Goal: Information Seeking & Learning: Learn about a topic

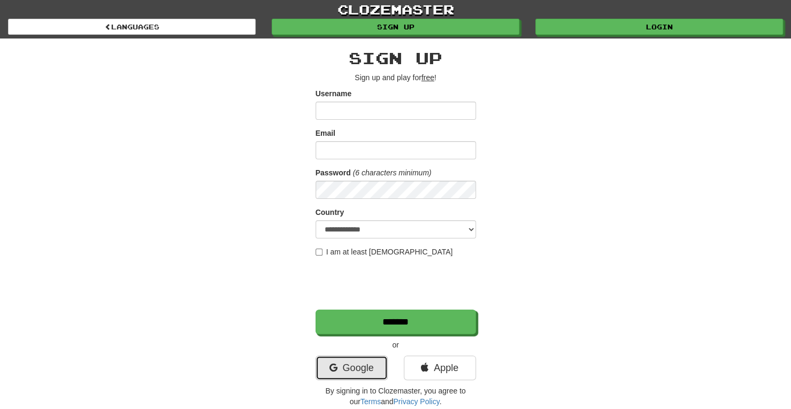
click at [370, 368] on link "Google" at bounding box center [351, 367] width 72 height 25
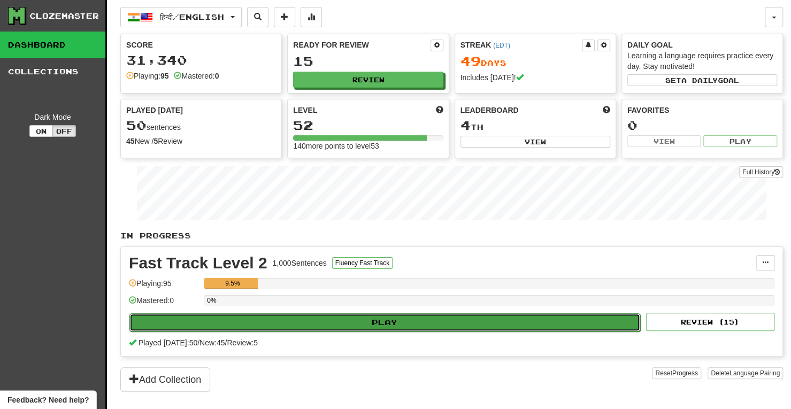
click at [400, 316] on button "Play" at bounding box center [384, 322] width 511 height 18
select select "**"
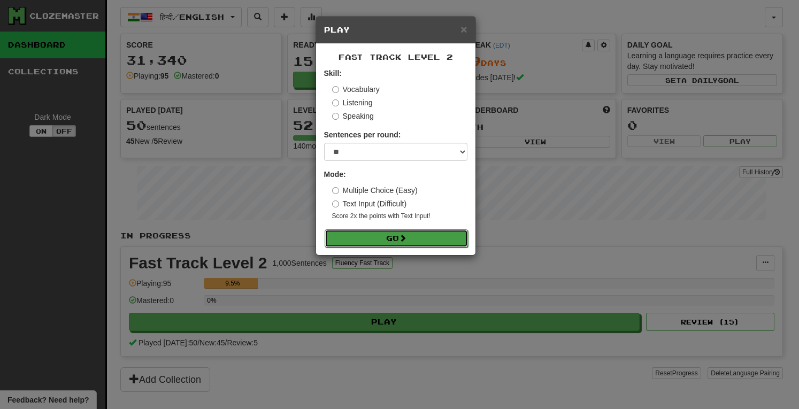
click at [403, 237] on span at bounding box center [402, 237] width 7 height 7
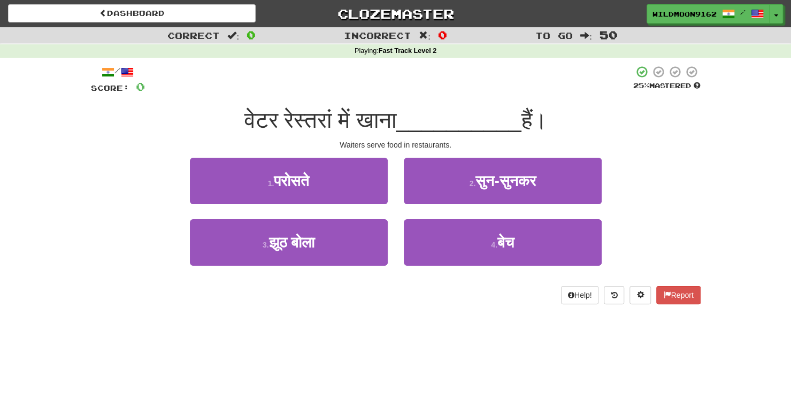
click at [372, 318] on div "/ Score: 0 25 % Mastered वेटर रेस्तरां में खाना __________ हैं। Waiters serve f…" at bounding box center [395, 188] width 609 height 261
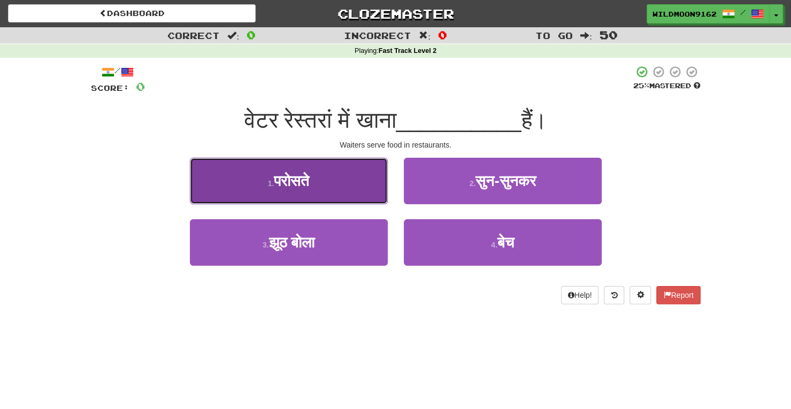
click at [330, 178] on button "1 . परोसते" at bounding box center [289, 181] width 198 height 47
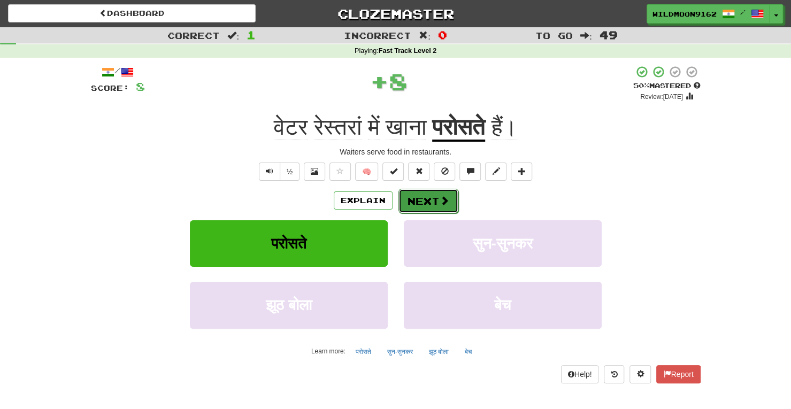
click at [426, 198] on button "Next" at bounding box center [428, 201] width 60 height 25
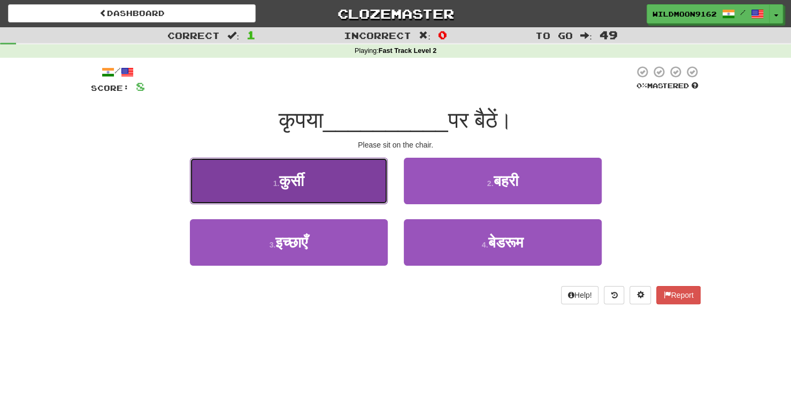
click at [324, 180] on button "1 . कुर्सी" at bounding box center [289, 181] width 198 height 47
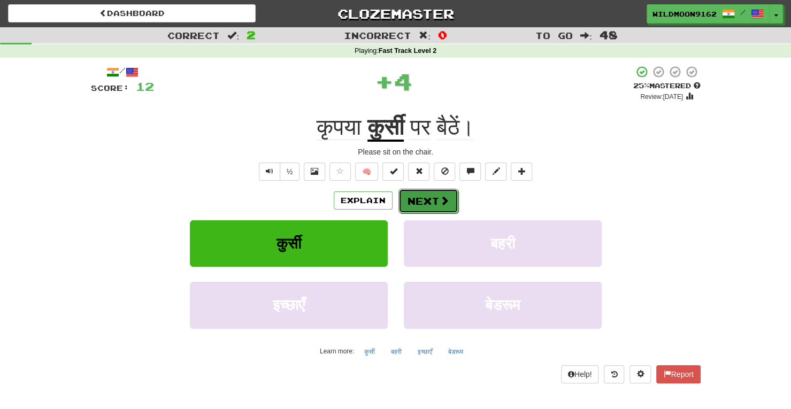
click at [412, 199] on button "Next" at bounding box center [428, 201] width 60 height 25
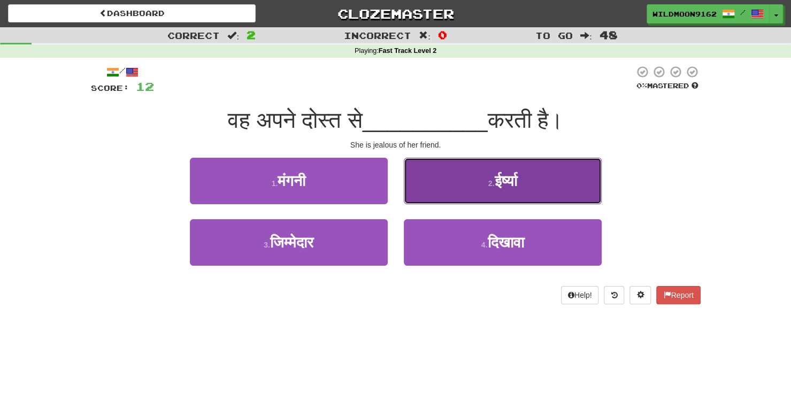
click at [481, 177] on button "2 . ईर्ष्या" at bounding box center [503, 181] width 198 height 47
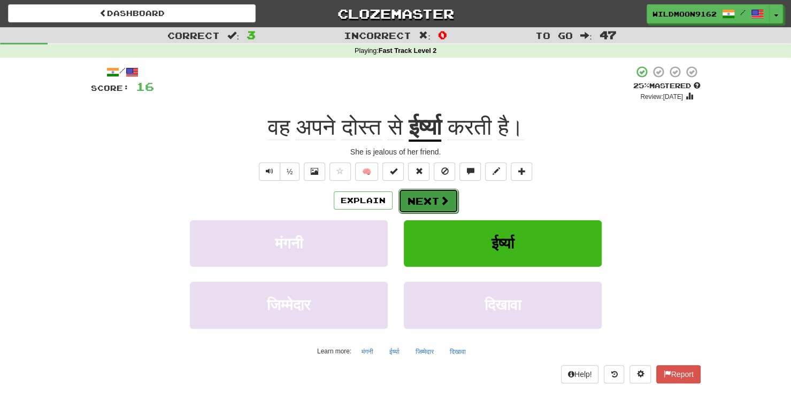
click at [429, 203] on button "Next" at bounding box center [428, 201] width 60 height 25
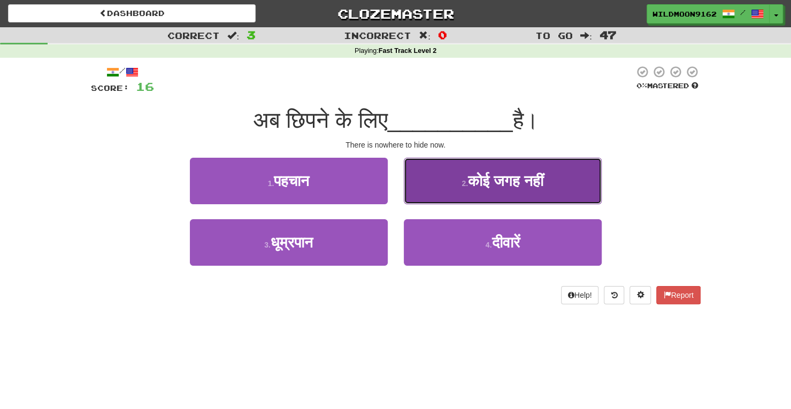
click at [510, 187] on span "कोई जगह नहीं" at bounding box center [505, 181] width 75 height 17
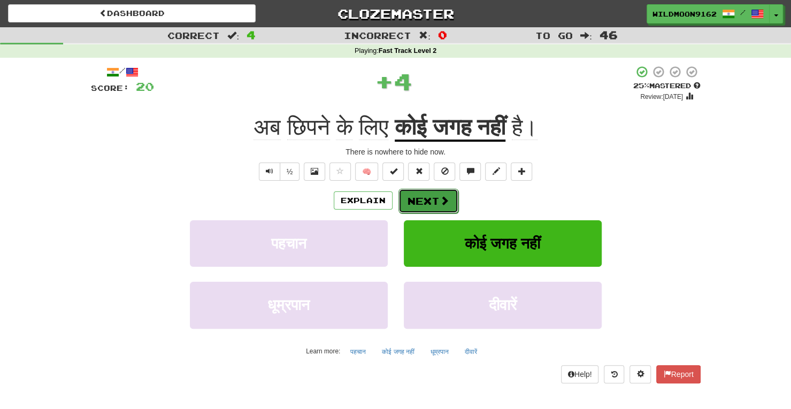
click at [446, 199] on span at bounding box center [444, 201] width 10 height 10
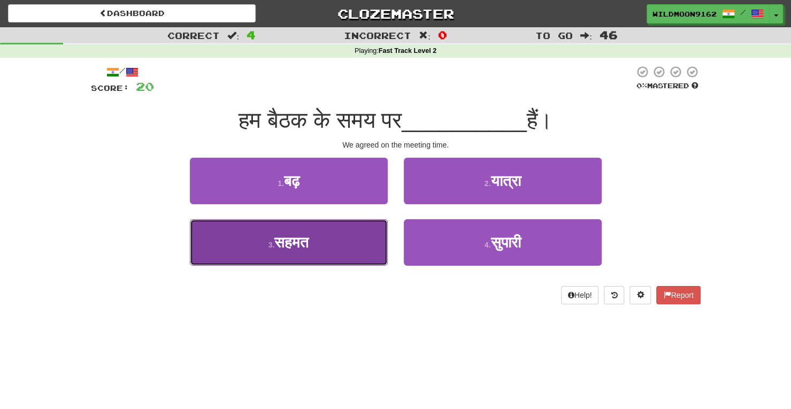
click at [342, 243] on button "3 . सहमत" at bounding box center [289, 242] width 198 height 47
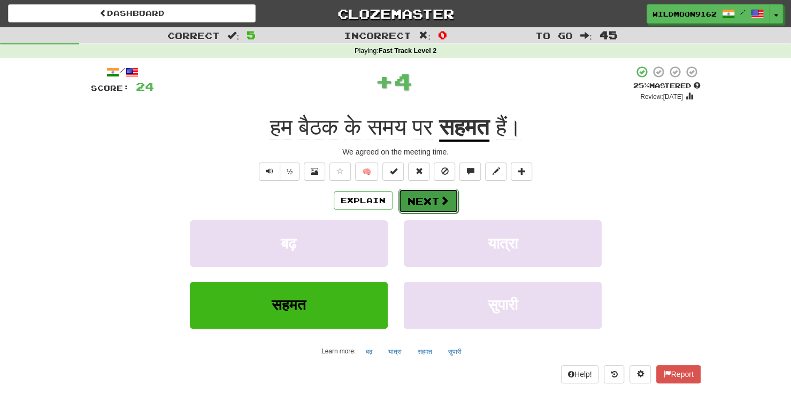
click at [419, 193] on button "Next" at bounding box center [428, 201] width 60 height 25
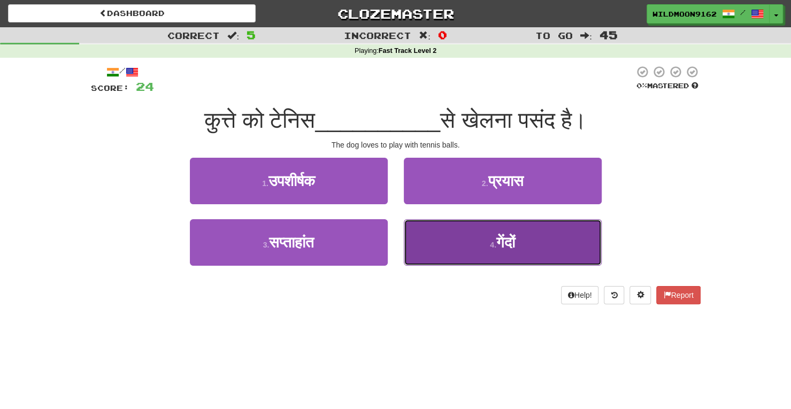
click at [490, 245] on small "4 ." at bounding box center [493, 245] width 6 height 9
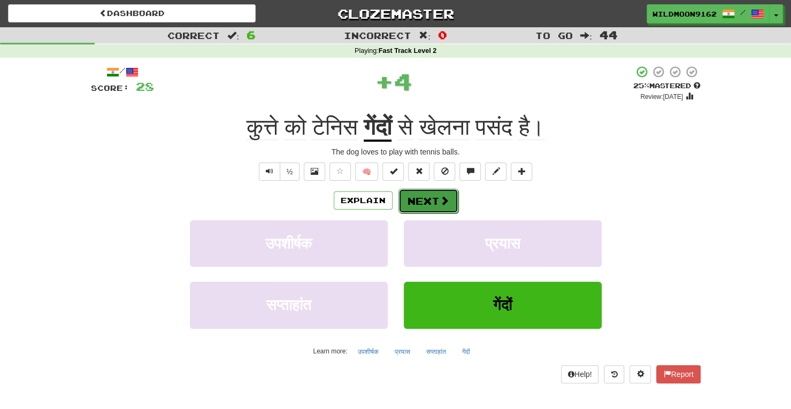
click at [448, 197] on button "Next" at bounding box center [428, 201] width 60 height 25
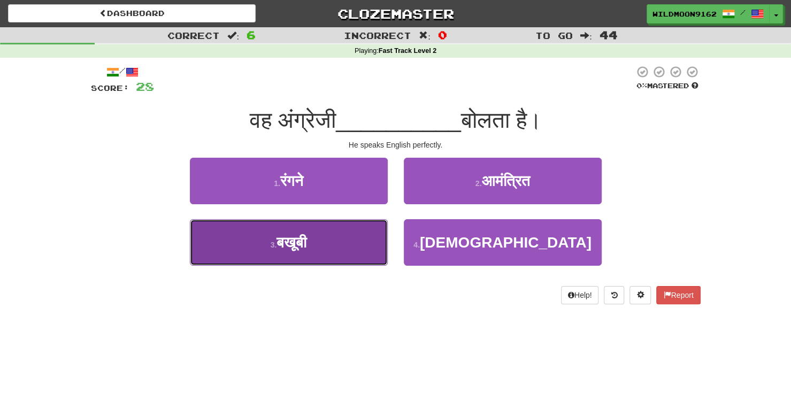
click at [360, 237] on button "3 . बखूबी" at bounding box center [289, 242] width 198 height 47
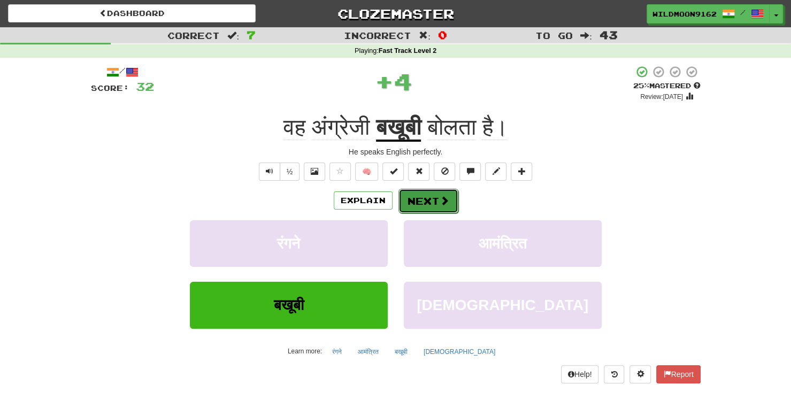
click at [431, 201] on button "Next" at bounding box center [428, 201] width 60 height 25
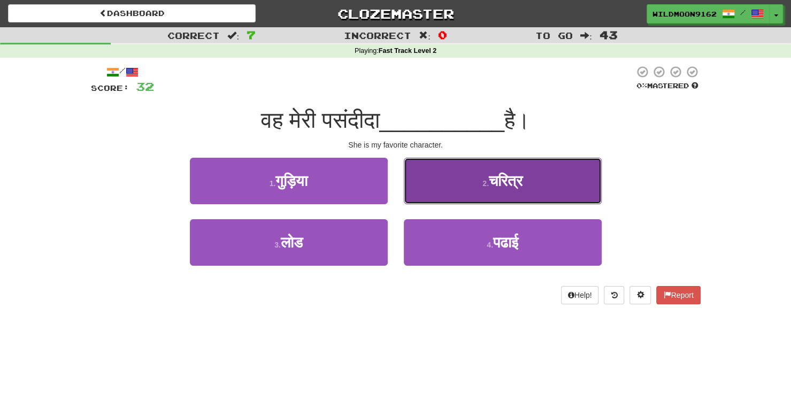
click at [463, 182] on button "2 . चरित्र" at bounding box center [503, 181] width 198 height 47
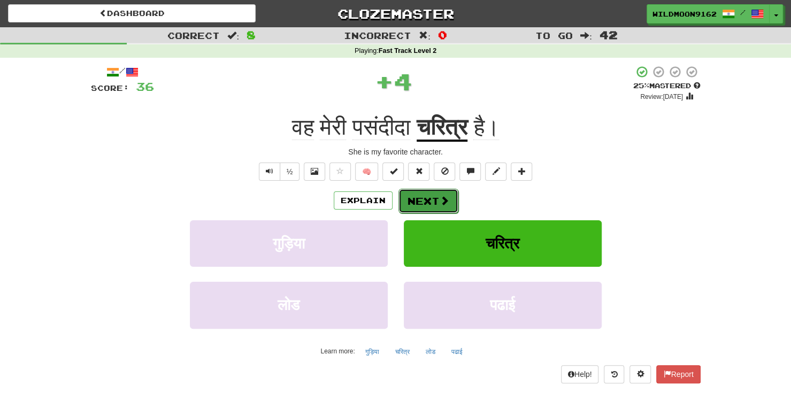
click at [412, 199] on button "Next" at bounding box center [428, 201] width 60 height 25
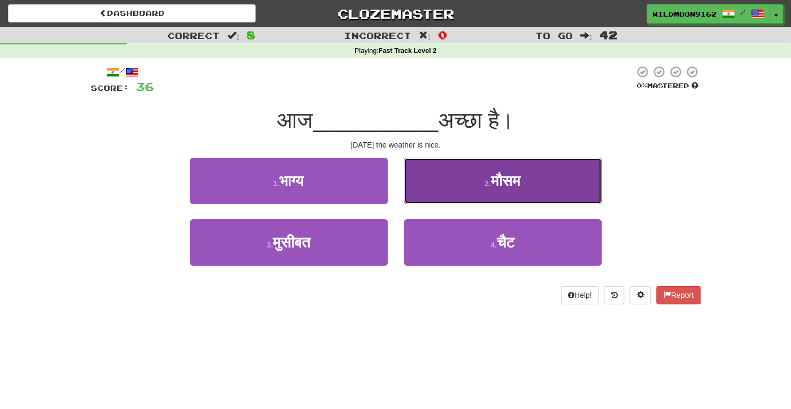
click at [452, 184] on button "2 . मौसम" at bounding box center [503, 181] width 198 height 47
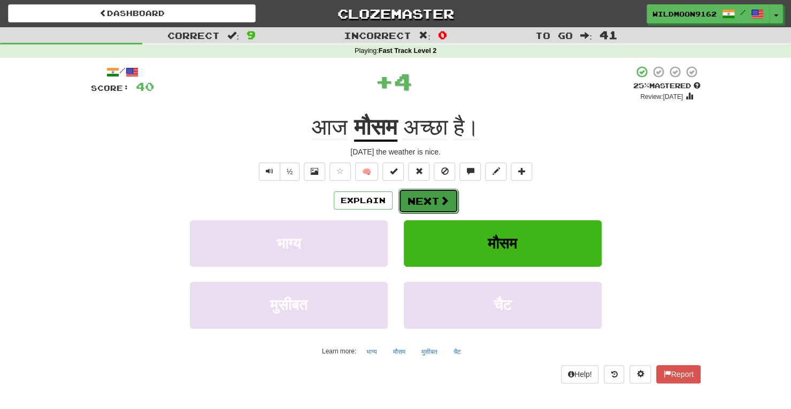
click at [413, 205] on button "Next" at bounding box center [428, 201] width 60 height 25
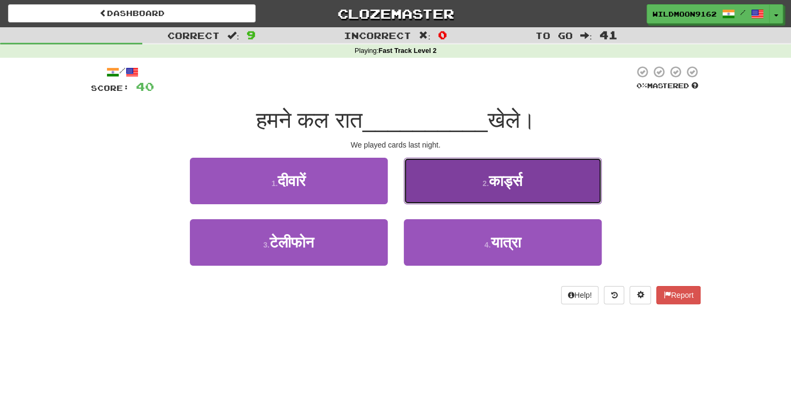
click at [484, 178] on button "2 . कार्ड्स" at bounding box center [503, 181] width 198 height 47
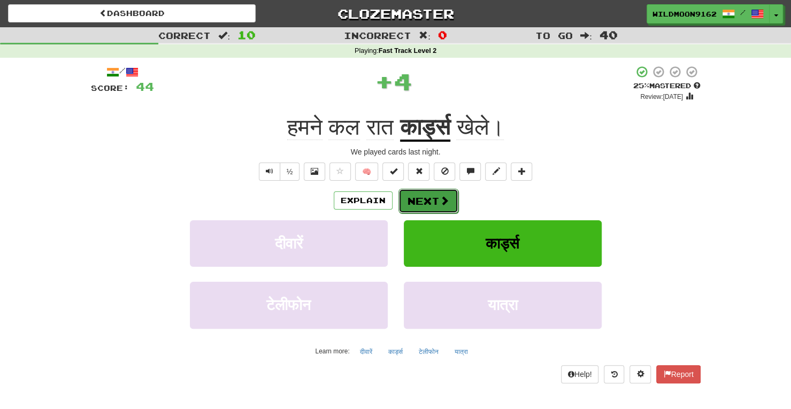
click at [440, 197] on span at bounding box center [444, 201] width 10 height 10
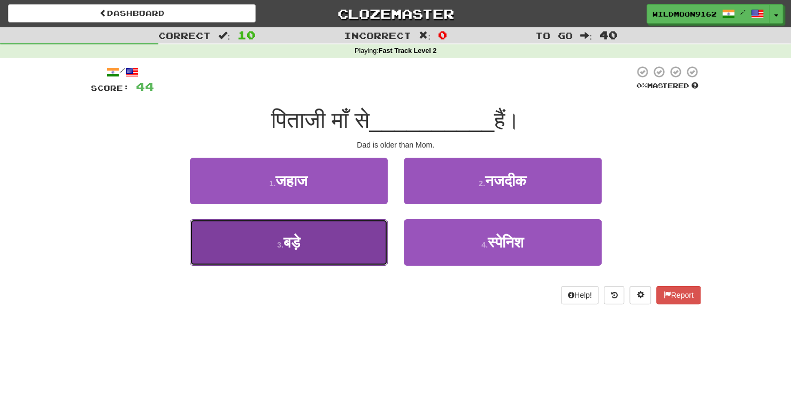
click at [351, 248] on button "3 . बड़े" at bounding box center [289, 242] width 198 height 47
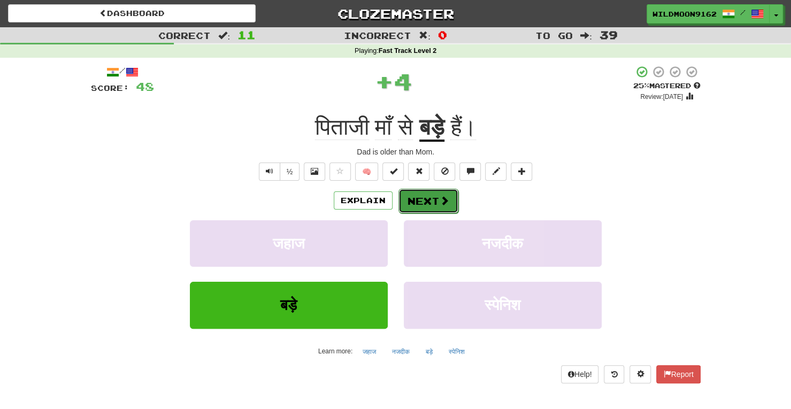
click at [440, 203] on span at bounding box center [444, 201] width 10 height 10
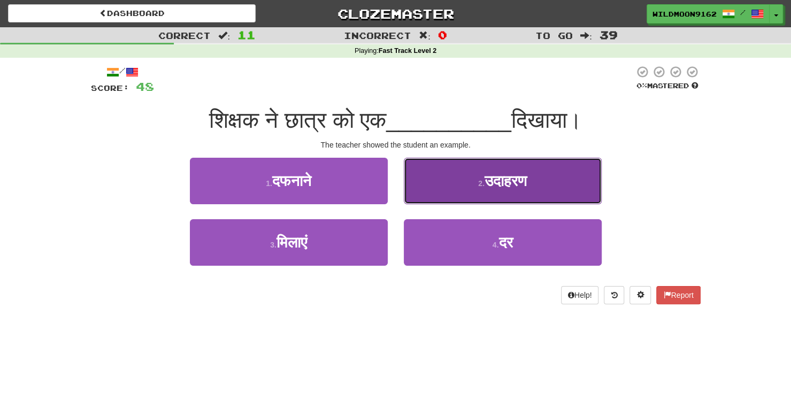
click at [478, 179] on small "2 ." at bounding box center [481, 183] width 6 height 9
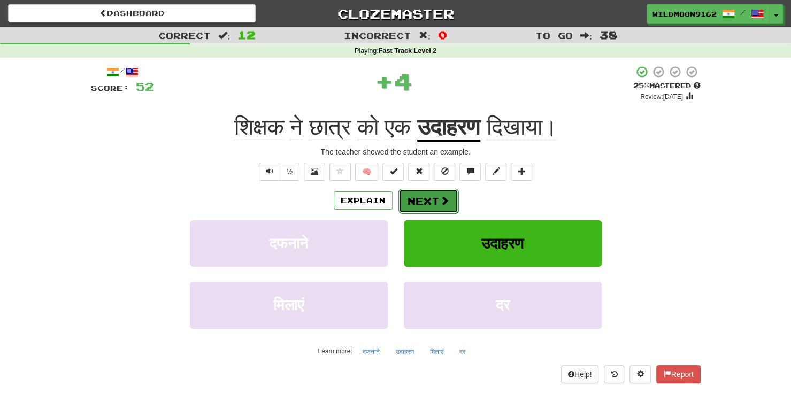
click at [436, 193] on button "Next" at bounding box center [428, 201] width 60 height 25
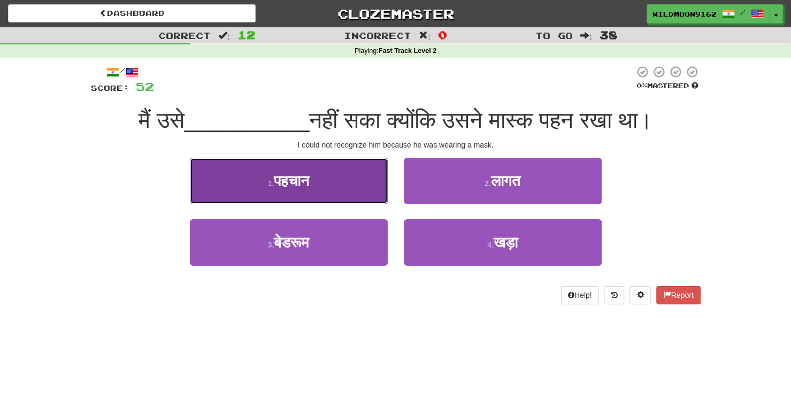
click at [329, 180] on button "1 . पहचान" at bounding box center [289, 181] width 198 height 47
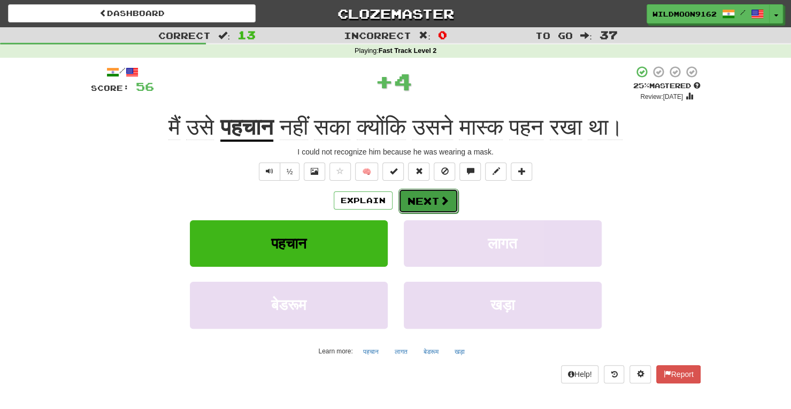
click at [417, 197] on button "Next" at bounding box center [428, 201] width 60 height 25
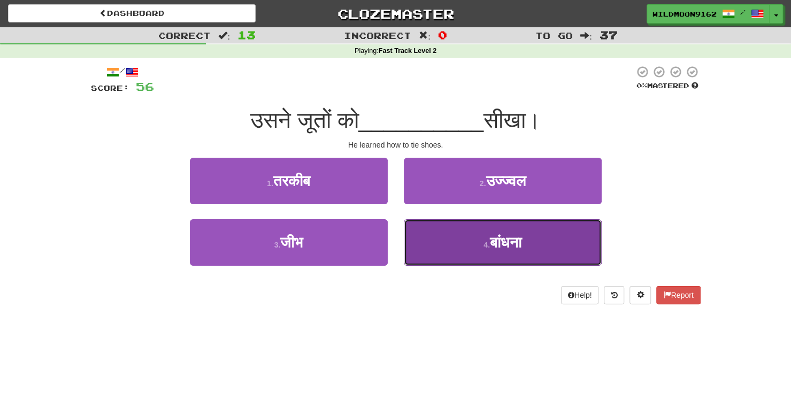
click at [483, 245] on small "4 ." at bounding box center [486, 245] width 6 height 9
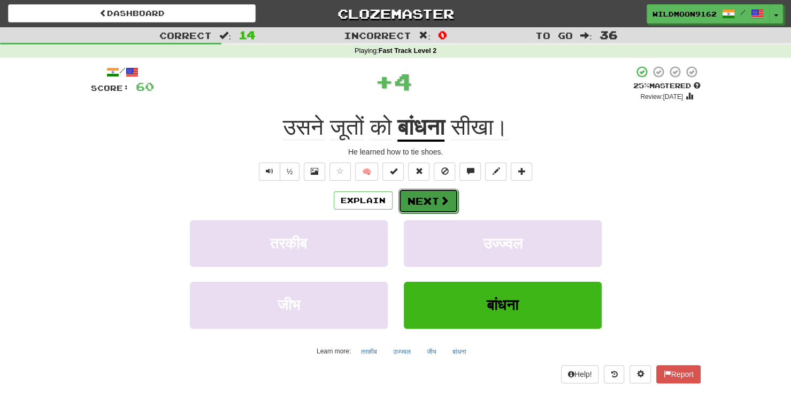
click at [444, 204] on span at bounding box center [444, 201] width 10 height 10
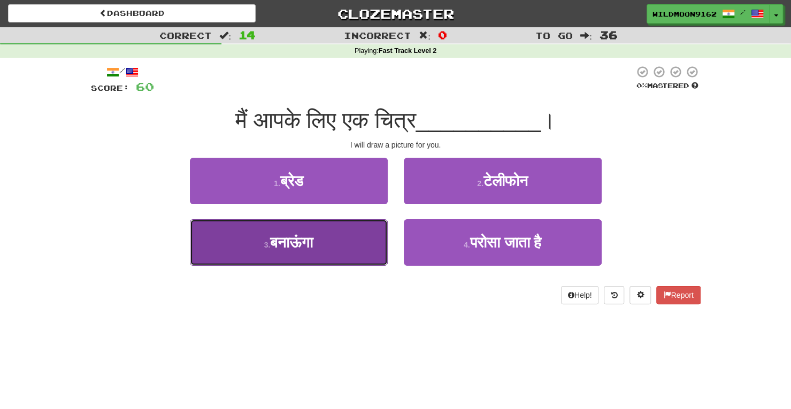
click at [332, 243] on button "3 . बनाऊंगा" at bounding box center [289, 242] width 198 height 47
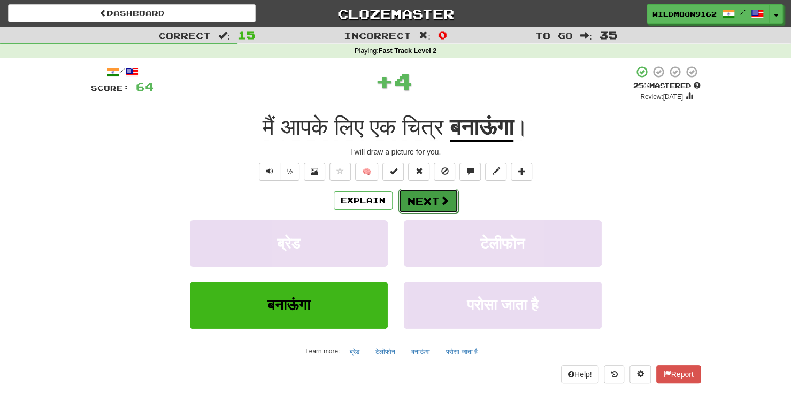
click at [418, 203] on button "Next" at bounding box center [428, 201] width 60 height 25
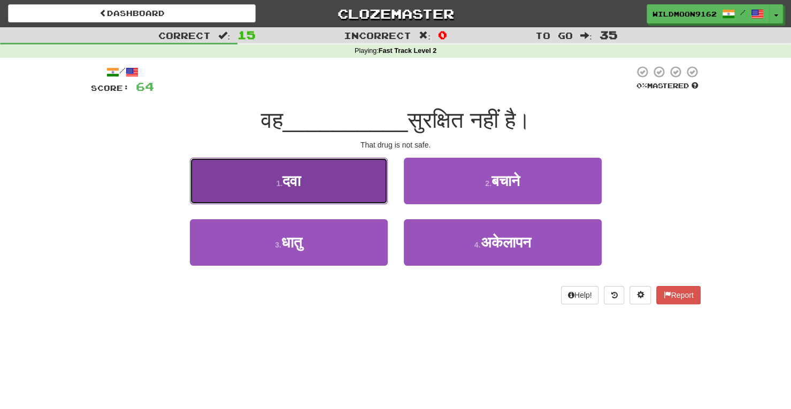
click at [358, 183] on button "1 . दवा" at bounding box center [289, 181] width 198 height 47
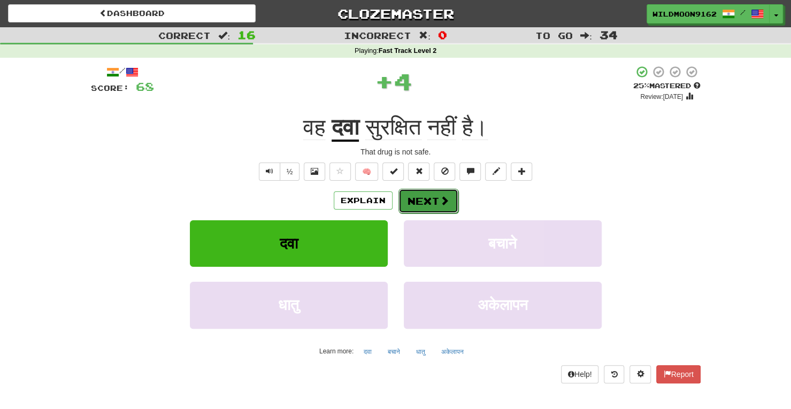
click at [431, 199] on button "Next" at bounding box center [428, 201] width 60 height 25
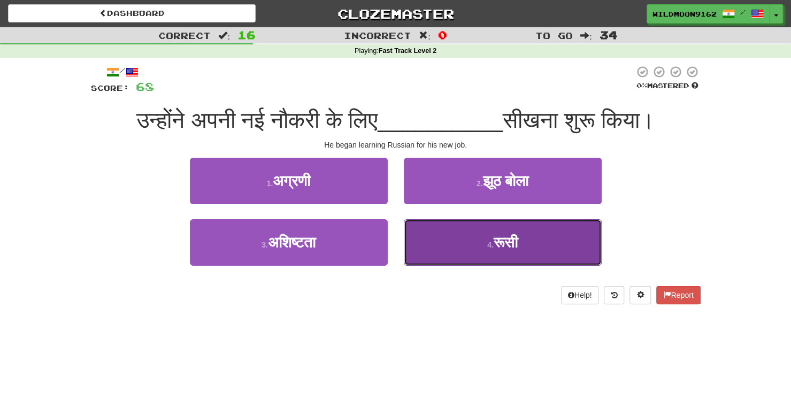
click at [467, 245] on button "4 . रूसी" at bounding box center [503, 242] width 198 height 47
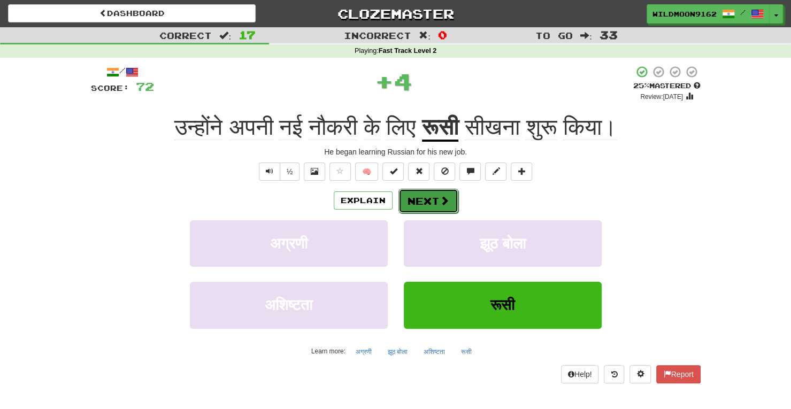
click at [429, 202] on button "Next" at bounding box center [428, 201] width 60 height 25
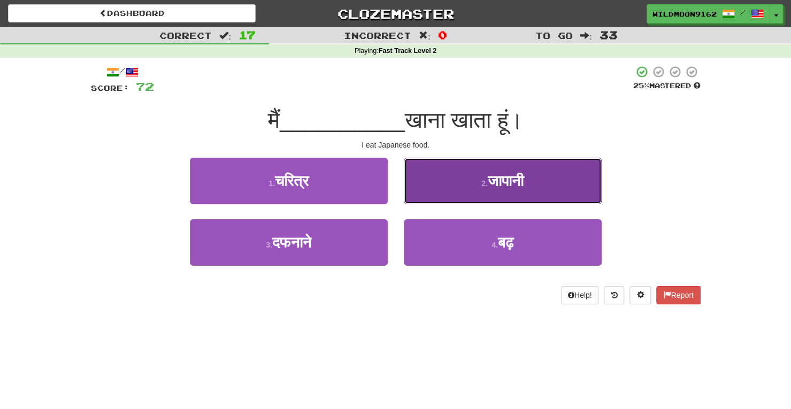
click at [463, 182] on button "2 . जापानी" at bounding box center [503, 181] width 198 height 47
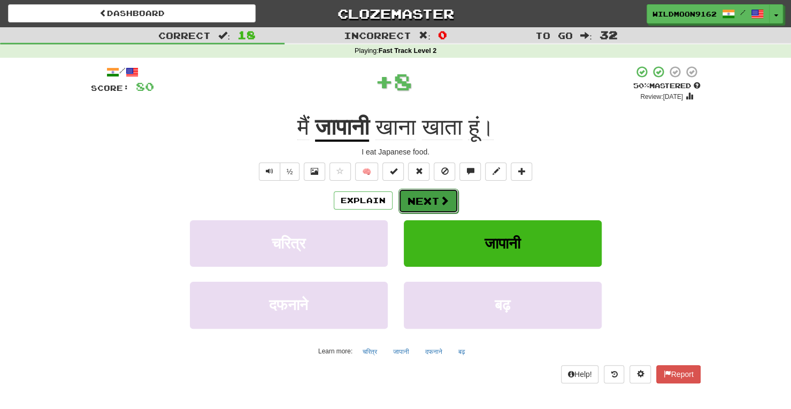
click at [418, 195] on button "Next" at bounding box center [428, 201] width 60 height 25
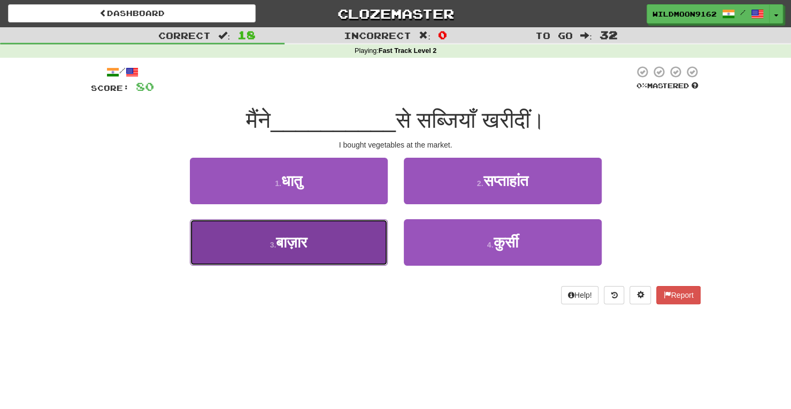
click at [348, 245] on button "3 . बाज़ार" at bounding box center [289, 242] width 198 height 47
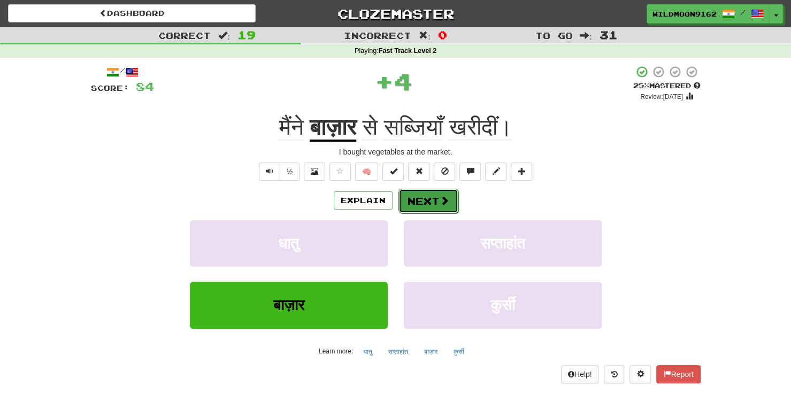
click at [434, 196] on button "Next" at bounding box center [428, 201] width 60 height 25
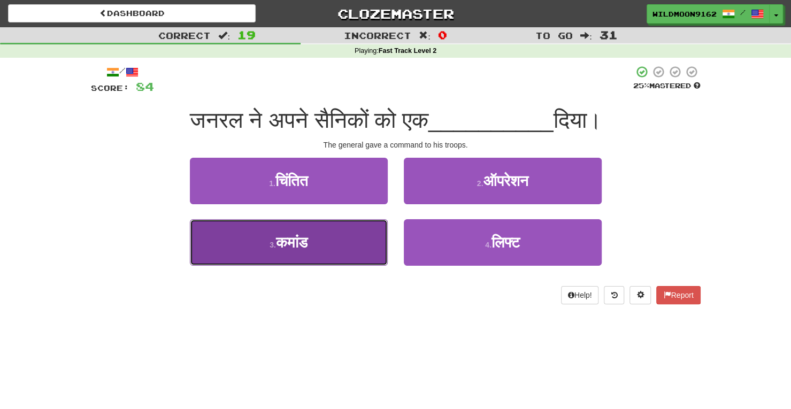
click at [325, 240] on button "3 . कमांड" at bounding box center [289, 242] width 198 height 47
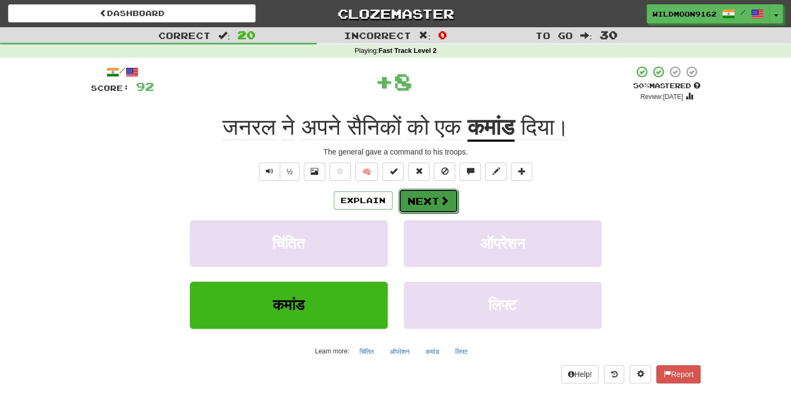
click at [430, 200] on button "Next" at bounding box center [428, 201] width 60 height 25
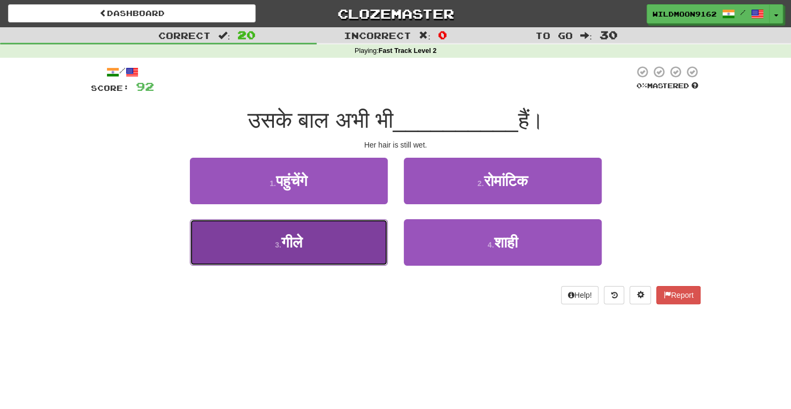
click at [352, 242] on button "3 . गीले" at bounding box center [289, 242] width 198 height 47
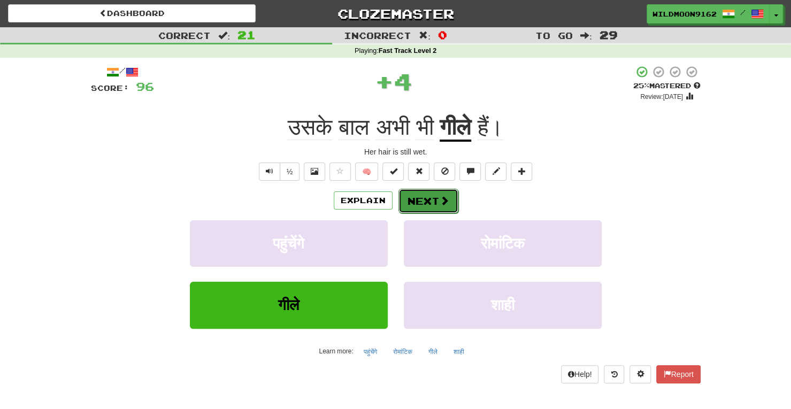
click at [422, 199] on button "Next" at bounding box center [428, 201] width 60 height 25
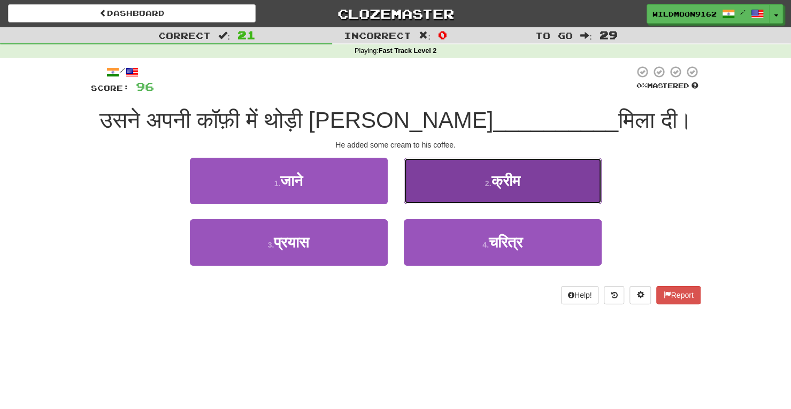
click at [479, 182] on button "2 . क्रीम" at bounding box center [503, 181] width 198 height 47
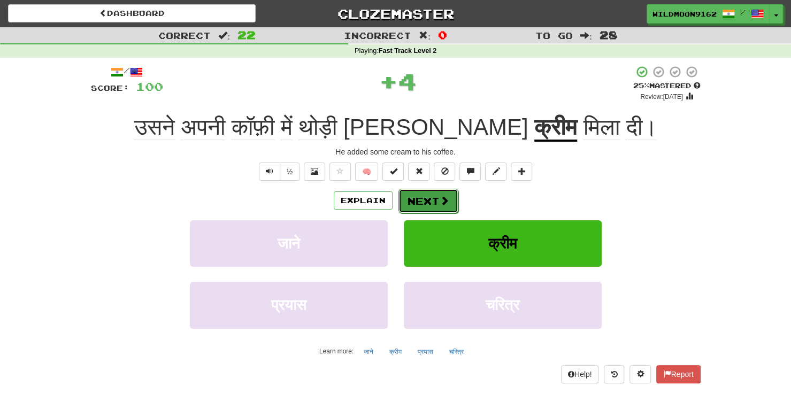
click at [424, 197] on button "Next" at bounding box center [428, 201] width 60 height 25
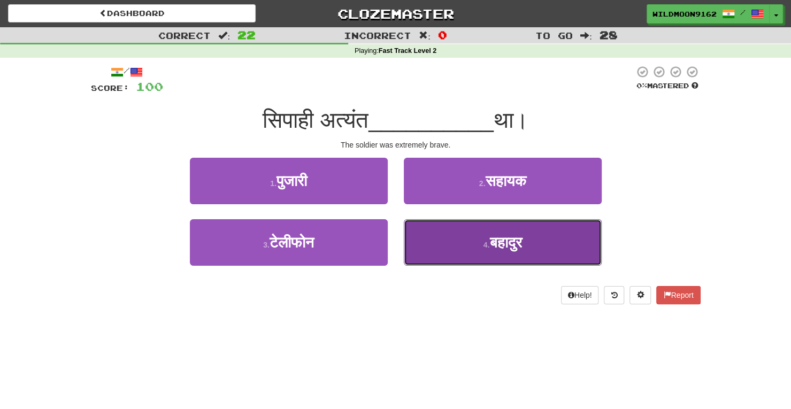
click at [497, 243] on span "बहादुर" at bounding box center [505, 242] width 32 height 17
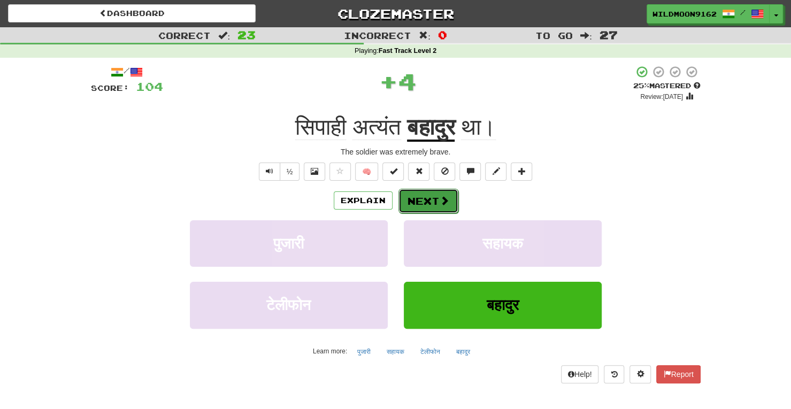
click at [432, 200] on button "Next" at bounding box center [428, 201] width 60 height 25
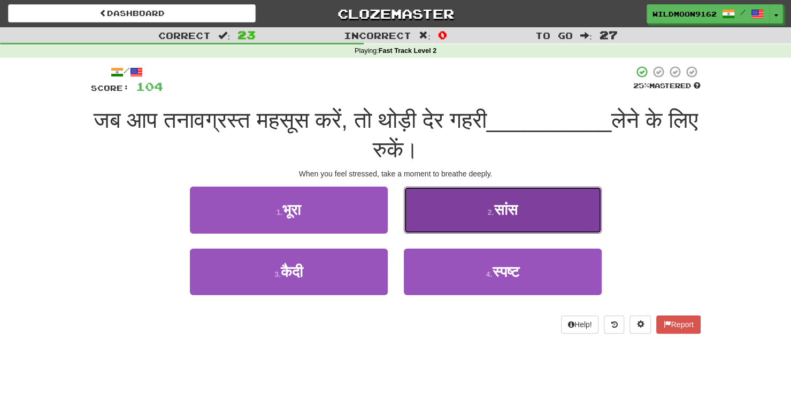
click at [493, 209] on span "सांस" at bounding box center [505, 210] width 24 height 17
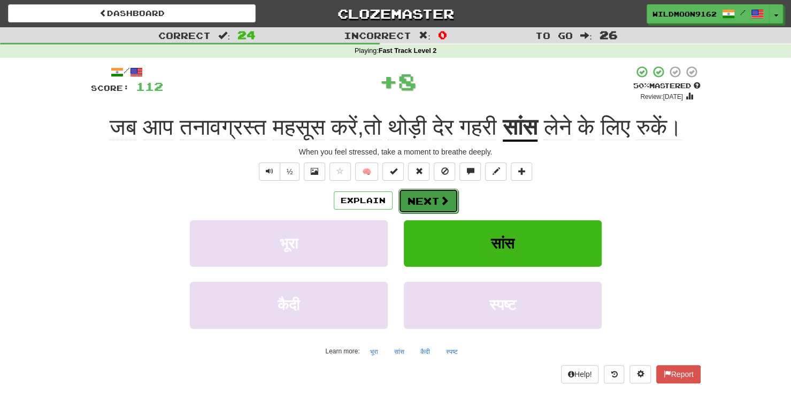
click at [414, 213] on button "Next" at bounding box center [428, 201] width 60 height 25
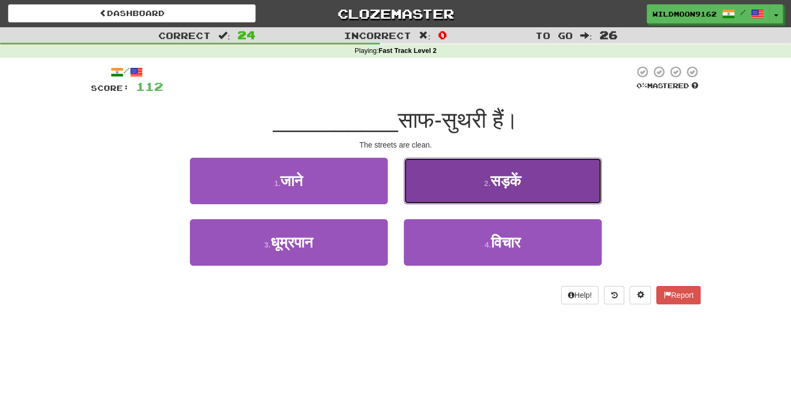
click at [474, 180] on button "2 . सड़कें" at bounding box center [503, 181] width 198 height 47
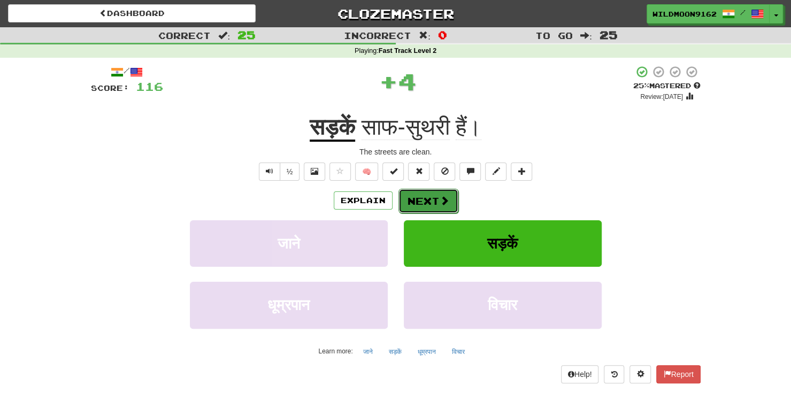
click at [423, 197] on button "Next" at bounding box center [428, 201] width 60 height 25
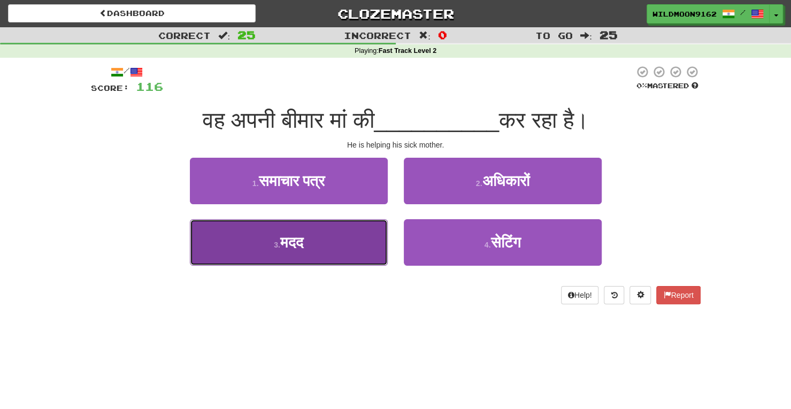
click at [338, 243] on button "3 . मदद" at bounding box center [289, 242] width 198 height 47
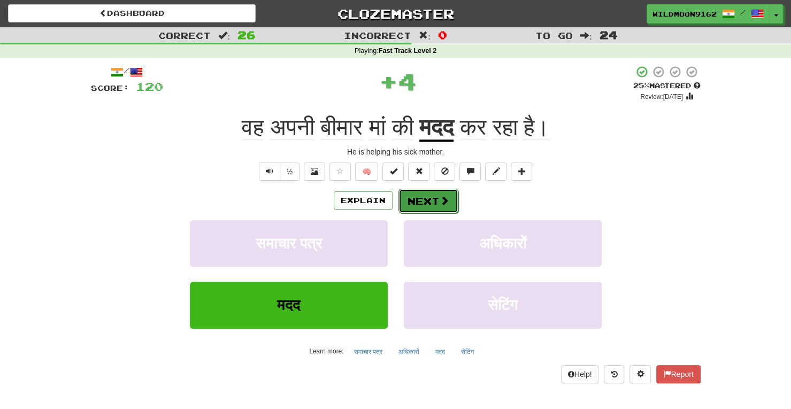
click at [421, 198] on button "Next" at bounding box center [428, 201] width 60 height 25
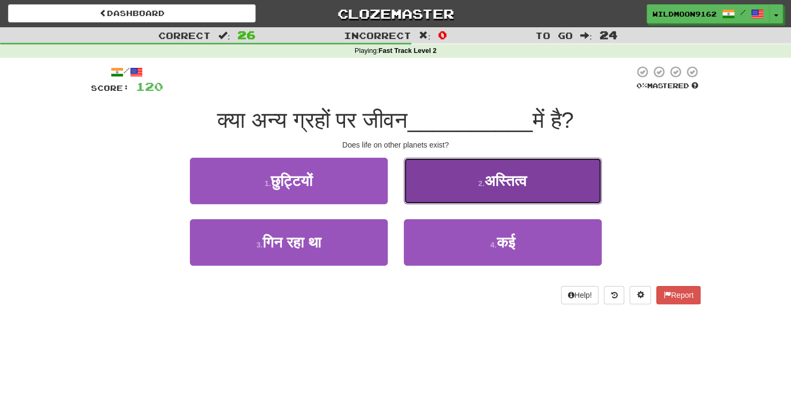
click at [481, 180] on small "2 ." at bounding box center [481, 183] width 6 height 9
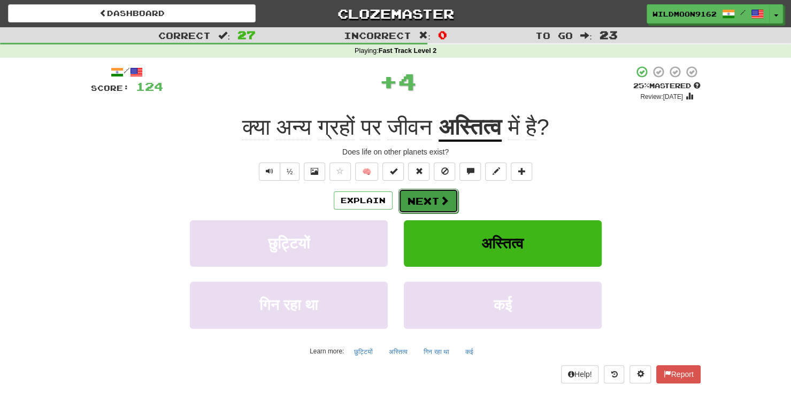
click at [427, 197] on button "Next" at bounding box center [428, 201] width 60 height 25
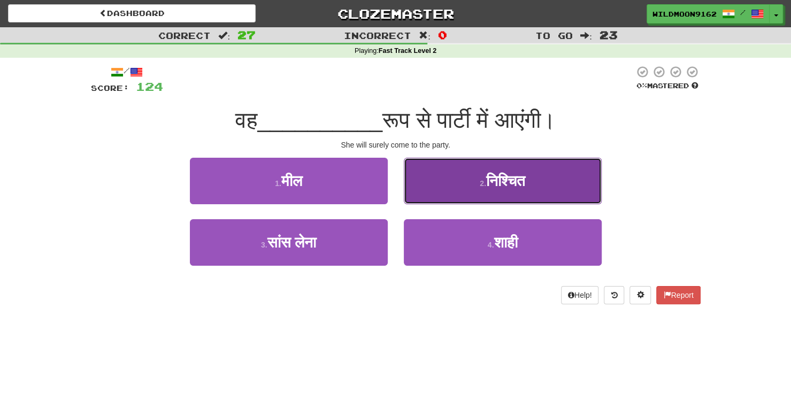
click at [512, 182] on span "निश्चित" at bounding box center [505, 181] width 39 height 17
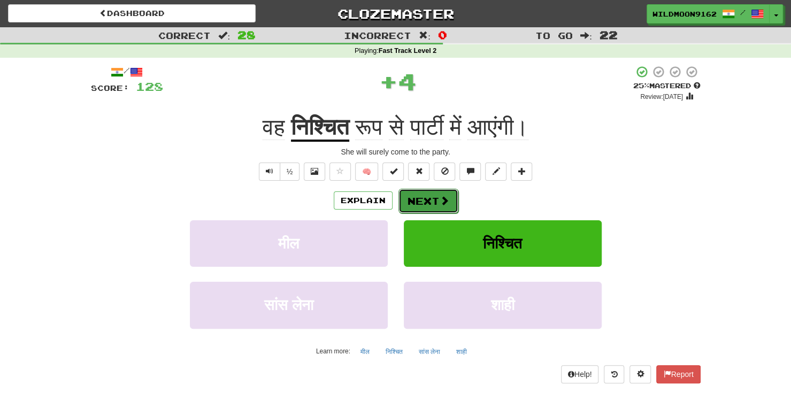
click at [442, 198] on span at bounding box center [444, 201] width 10 height 10
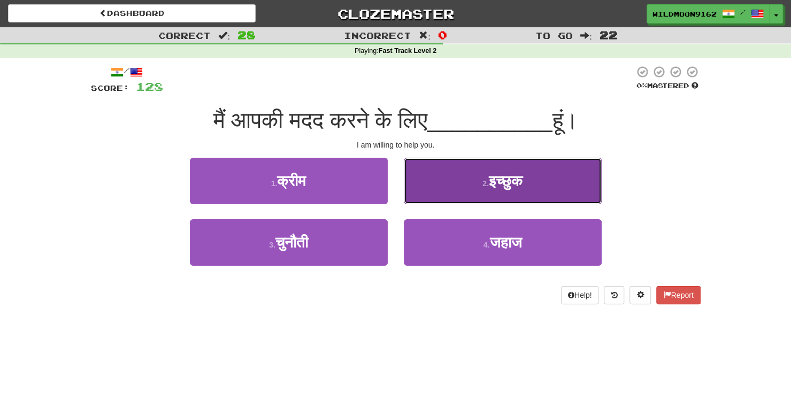
click at [499, 177] on span "इच्छुक" at bounding box center [506, 181] width 34 height 17
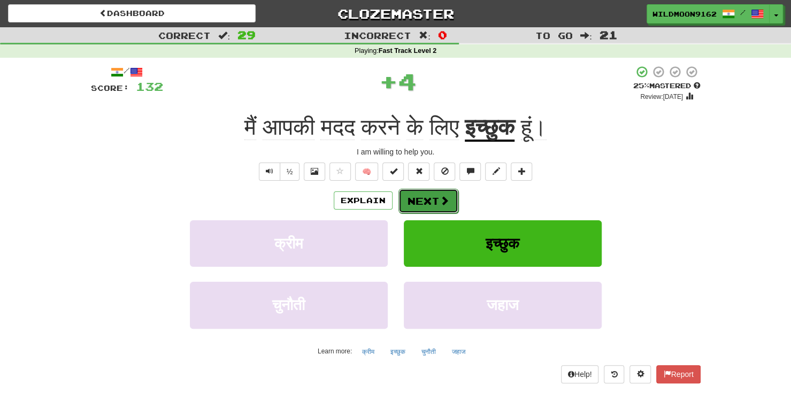
click at [436, 202] on button "Next" at bounding box center [428, 201] width 60 height 25
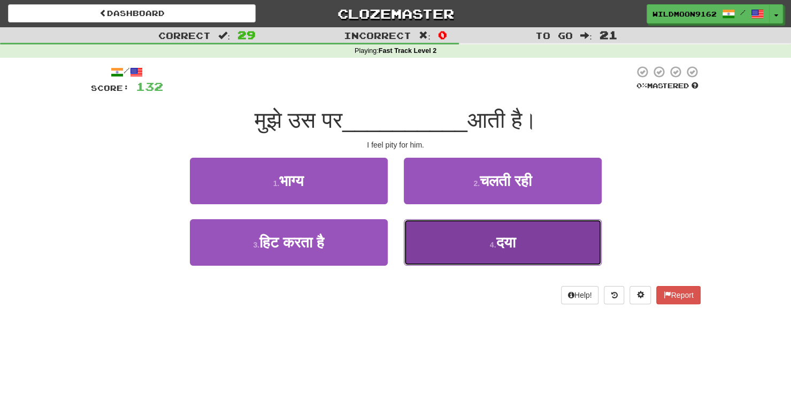
click at [456, 238] on button "4 . दया" at bounding box center [503, 242] width 198 height 47
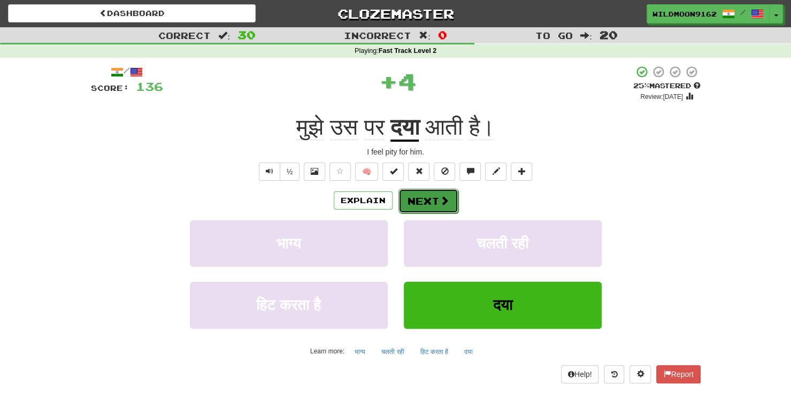
click at [434, 200] on button "Next" at bounding box center [428, 201] width 60 height 25
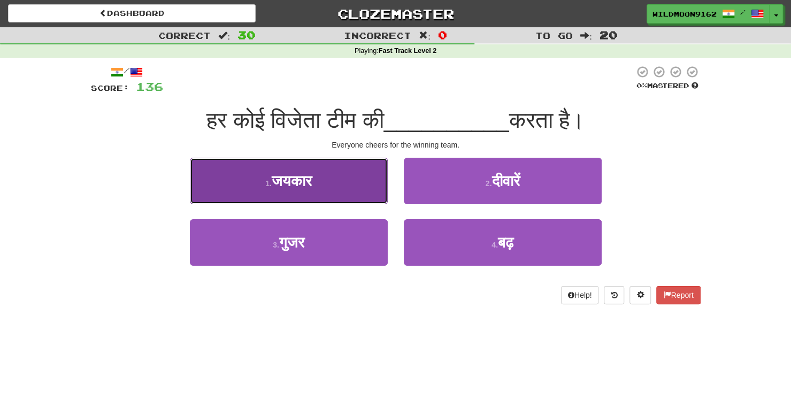
click at [356, 181] on button "1 . जयकार" at bounding box center [289, 181] width 198 height 47
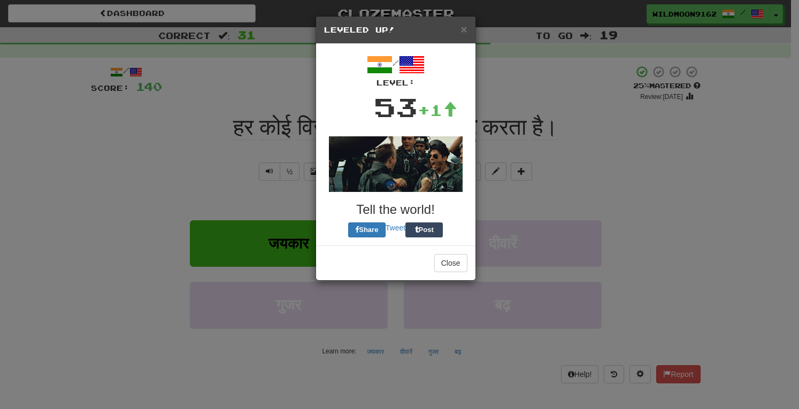
click at [437, 206] on div "/ Level: 53 +1 Tell the world! Share Tweet Post" at bounding box center [395, 145] width 159 height 202
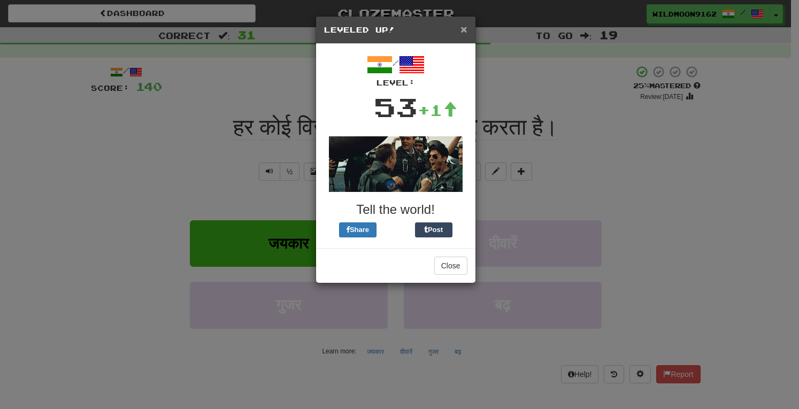
click at [466, 29] on span "×" at bounding box center [463, 29] width 6 height 12
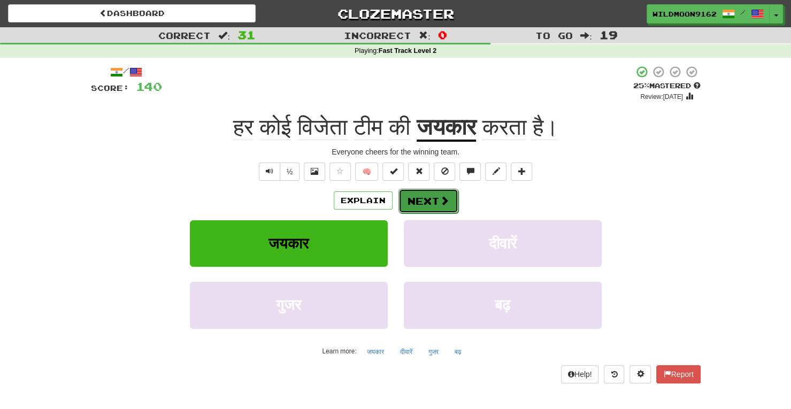
click at [421, 206] on button "Next" at bounding box center [428, 201] width 60 height 25
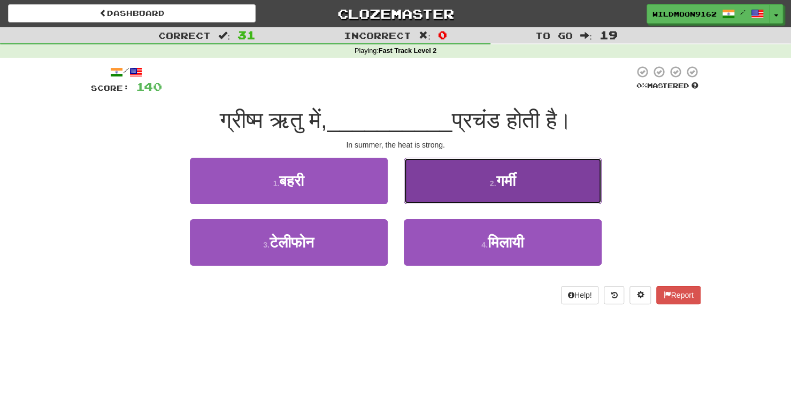
click at [453, 172] on button "2 . गर्मी" at bounding box center [503, 181] width 198 height 47
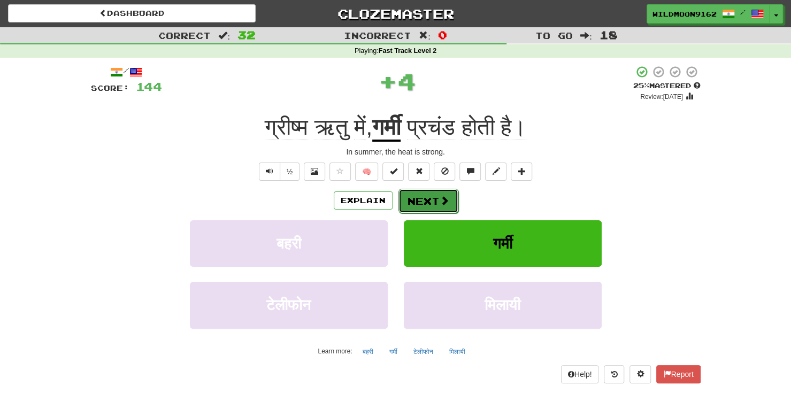
click at [429, 198] on button "Next" at bounding box center [428, 201] width 60 height 25
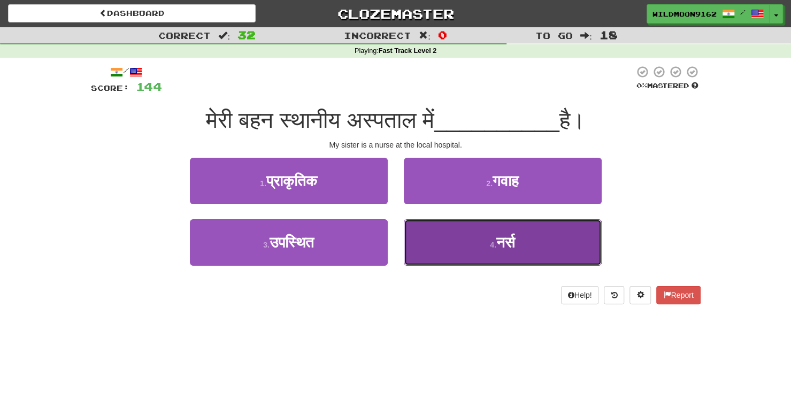
click at [484, 245] on button "4 . नर्स" at bounding box center [503, 242] width 198 height 47
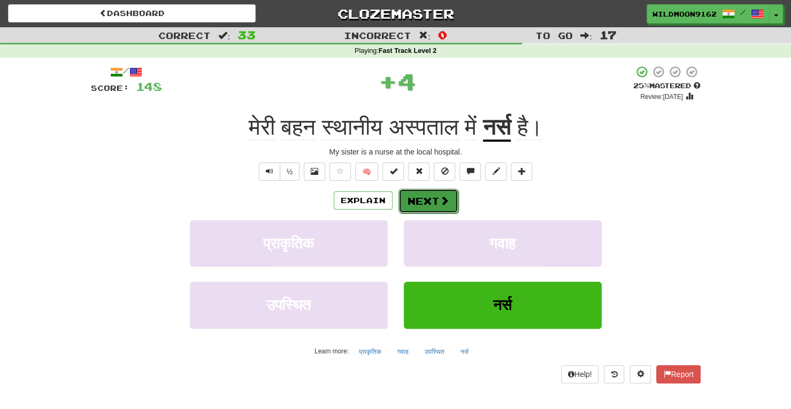
click at [443, 198] on span at bounding box center [444, 201] width 10 height 10
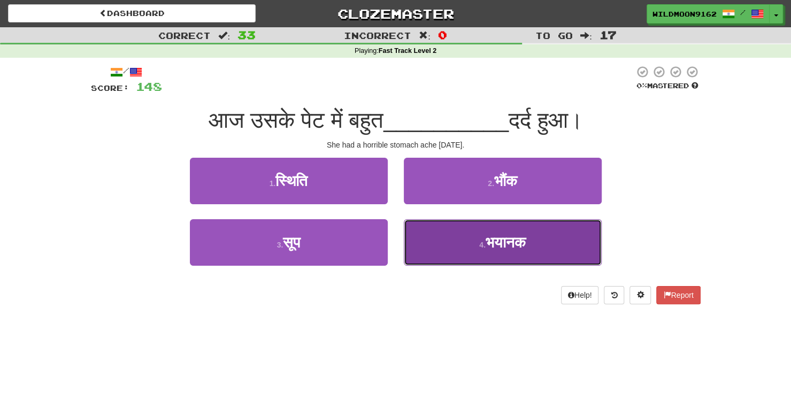
click at [479, 244] on small "4 ." at bounding box center [482, 245] width 6 height 9
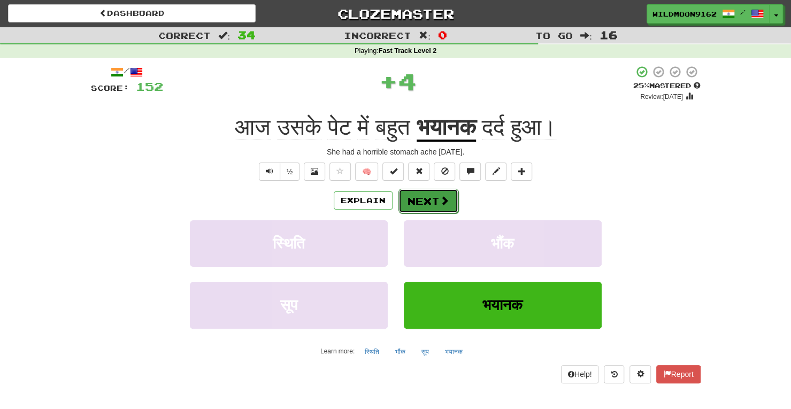
click at [434, 197] on button "Next" at bounding box center [428, 201] width 60 height 25
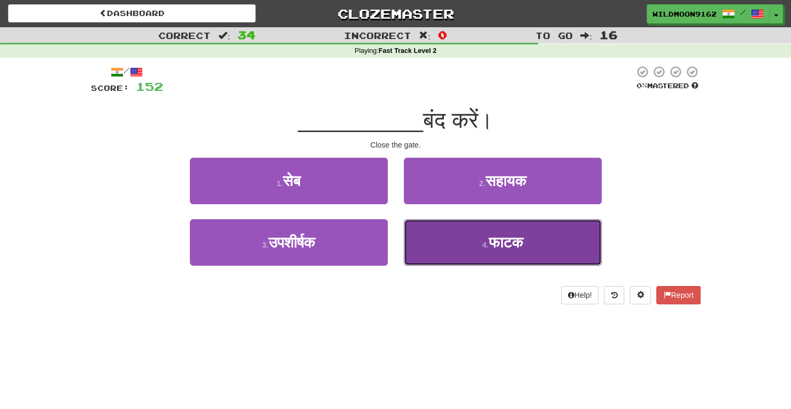
click at [473, 240] on button "4 . फाटक" at bounding box center [503, 242] width 198 height 47
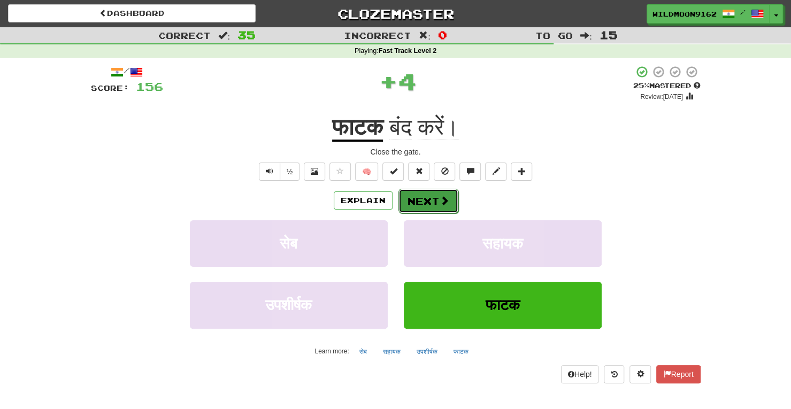
click at [437, 194] on button "Next" at bounding box center [428, 201] width 60 height 25
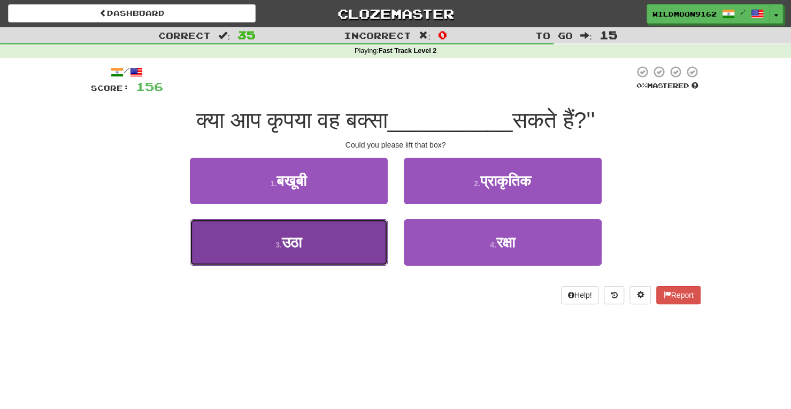
click at [332, 250] on button "3 . उठा" at bounding box center [289, 242] width 198 height 47
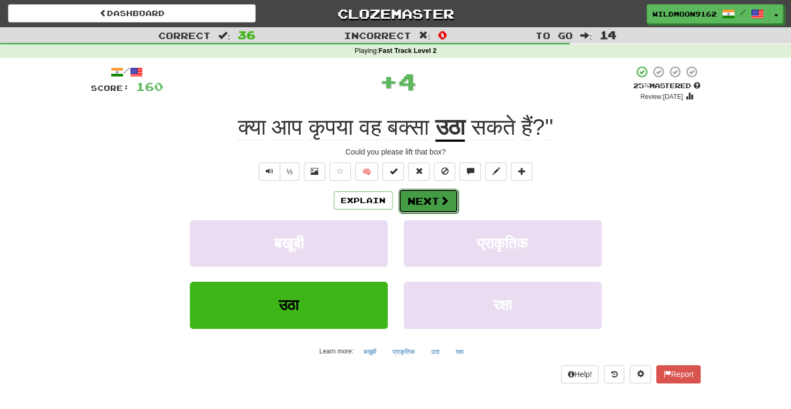
click at [429, 202] on button "Next" at bounding box center [428, 201] width 60 height 25
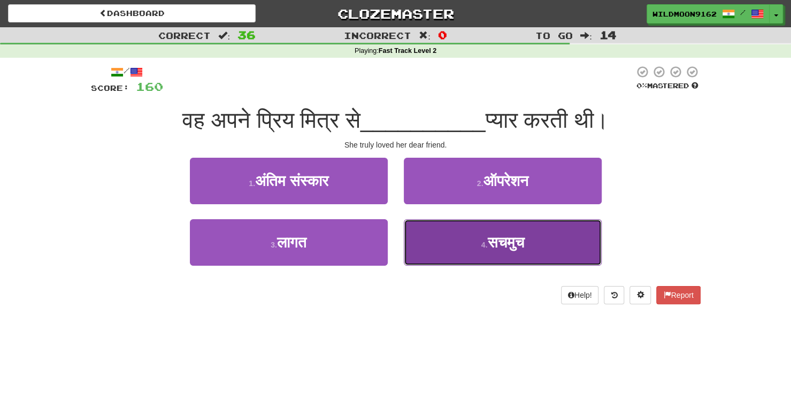
click at [492, 252] on button "4 . सचमुच" at bounding box center [503, 242] width 198 height 47
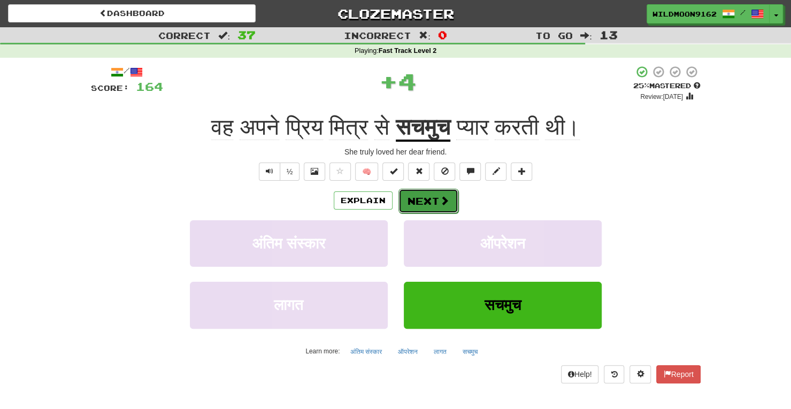
click at [437, 196] on button "Next" at bounding box center [428, 201] width 60 height 25
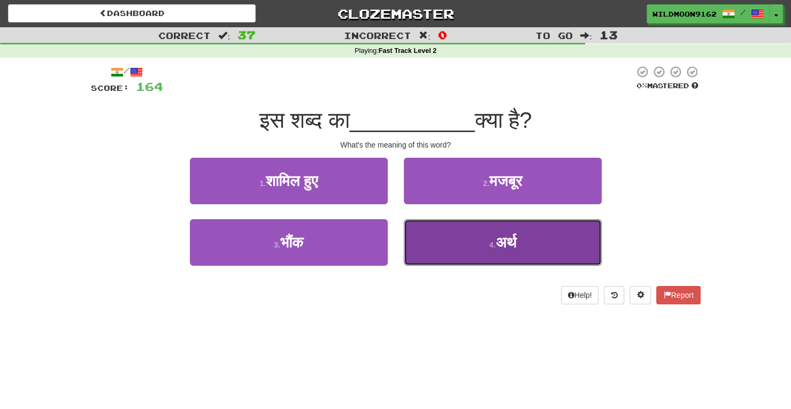
click at [437, 232] on button "4 . अर्थ" at bounding box center [503, 242] width 198 height 47
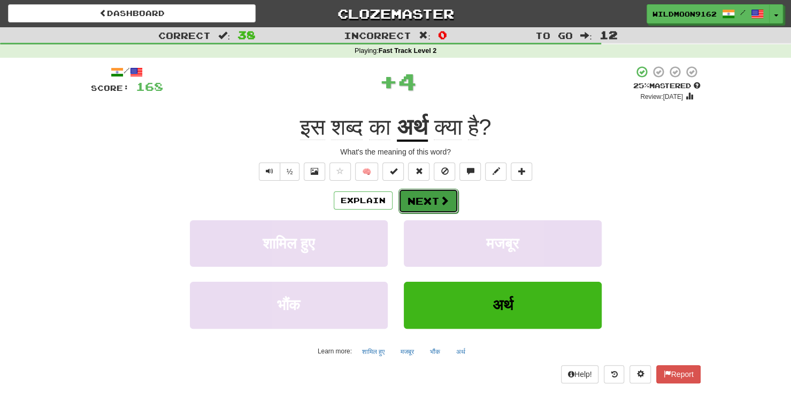
click at [421, 203] on button "Next" at bounding box center [428, 201] width 60 height 25
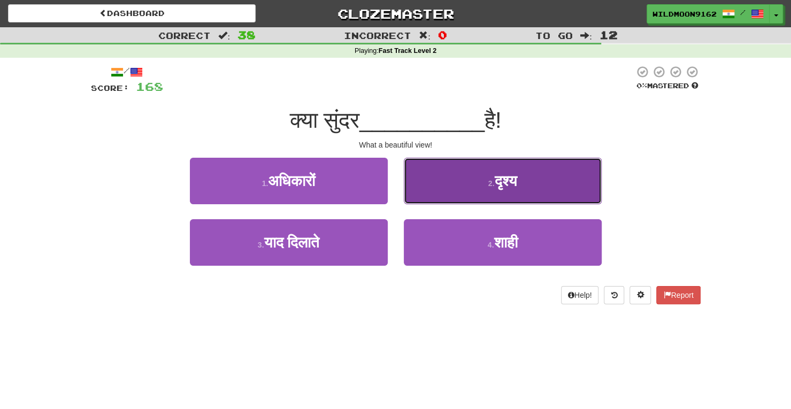
click at [460, 180] on button "2 . दृश्य" at bounding box center [503, 181] width 198 height 47
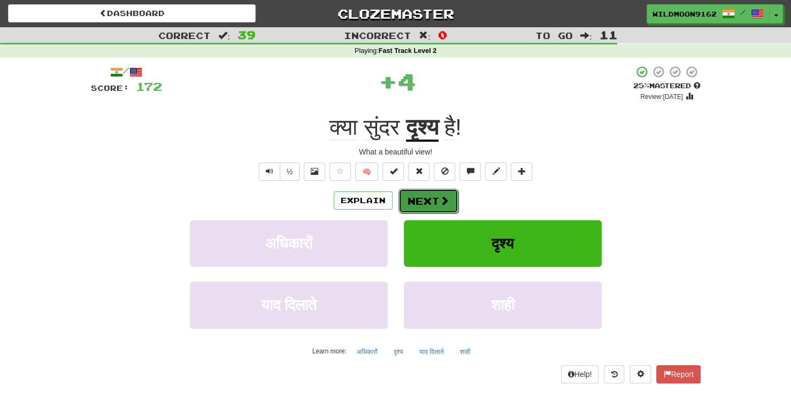
click at [428, 203] on button "Next" at bounding box center [428, 201] width 60 height 25
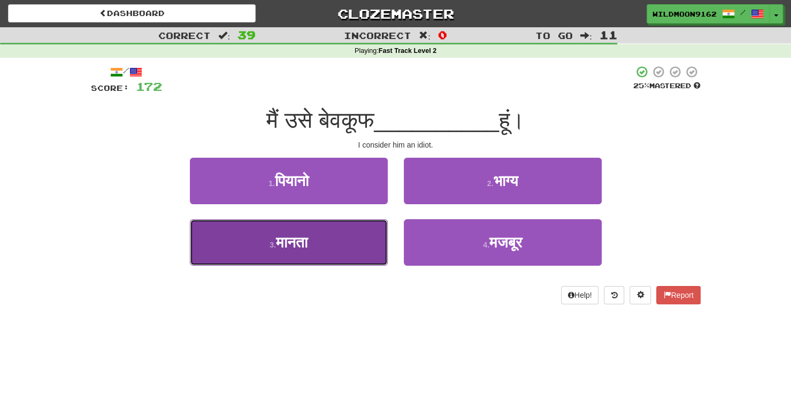
click at [318, 236] on button "3 . मानता" at bounding box center [289, 242] width 198 height 47
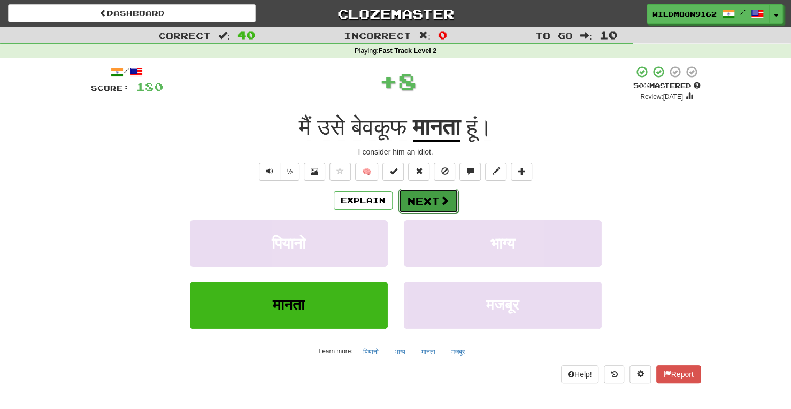
click at [421, 199] on button "Next" at bounding box center [428, 201] width 60 height 25
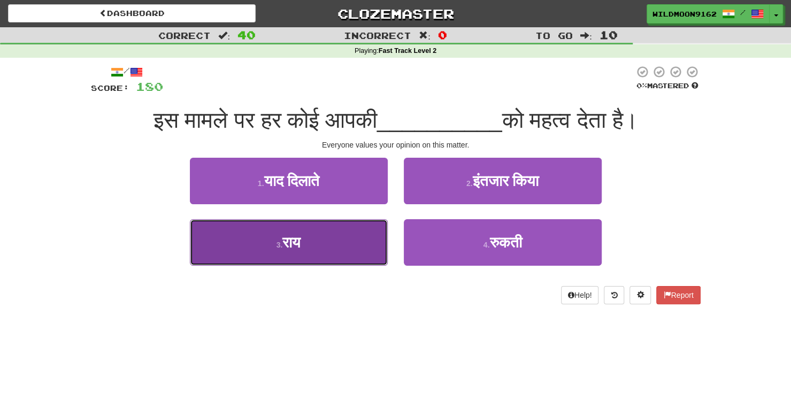
click at [332, 244] on button "3 . राय" at bounding box center [289, 242] width 198 height 47
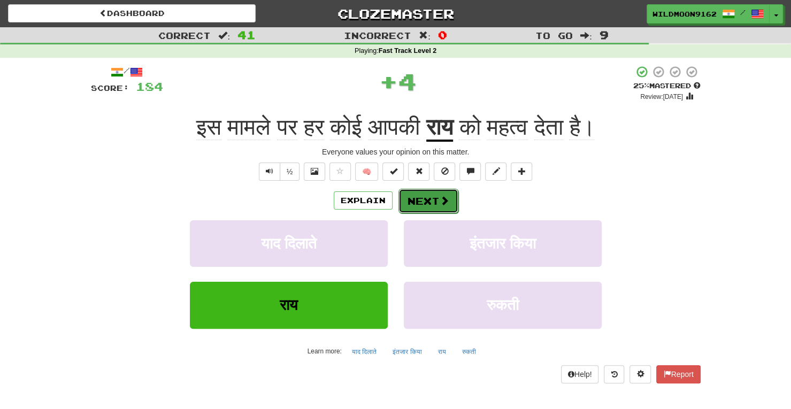
click at [428, 200] on button "Next" at bounding box center [428, 201] width 60 height 25
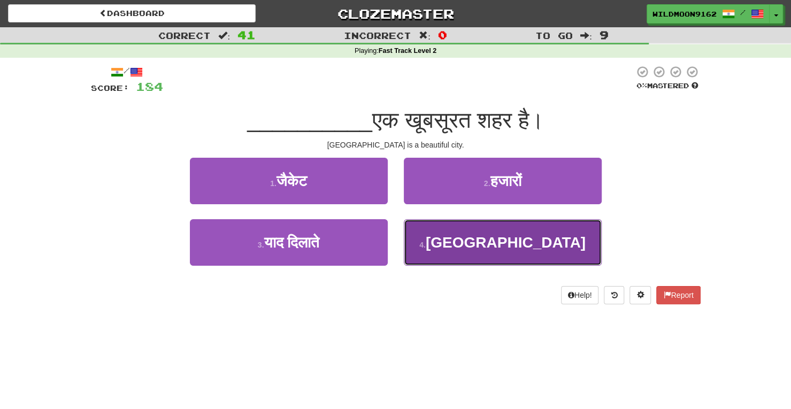
click at [514, 239] on span "रोम" at bounding box center [506, 242] width 160 height 17
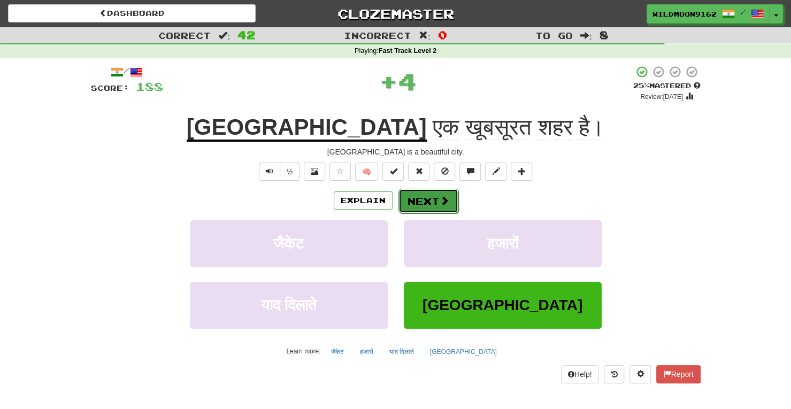
click at [439, 196] on span at bounding box center [444, 201] width 10 height 10
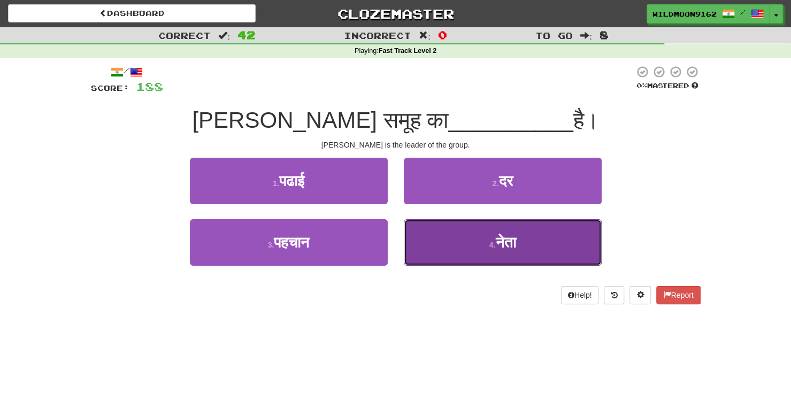
click at [473, 242] on button "4 . नेता" at bounding box center [503, 242] width 198 height 47
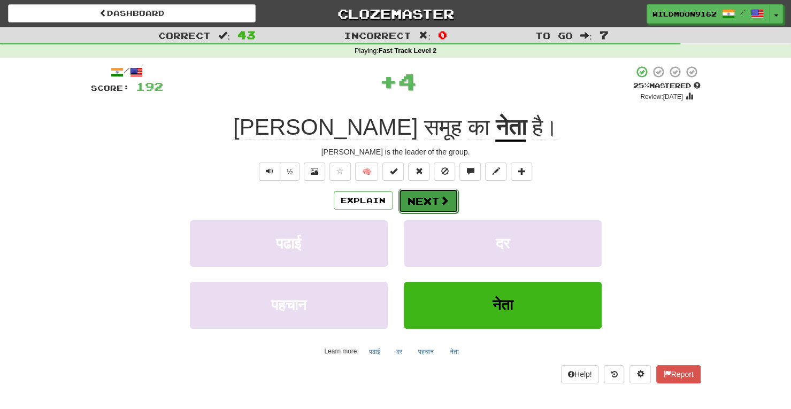
click at [442, 196] on span at bounding box center [444, 201] width 10 height 10
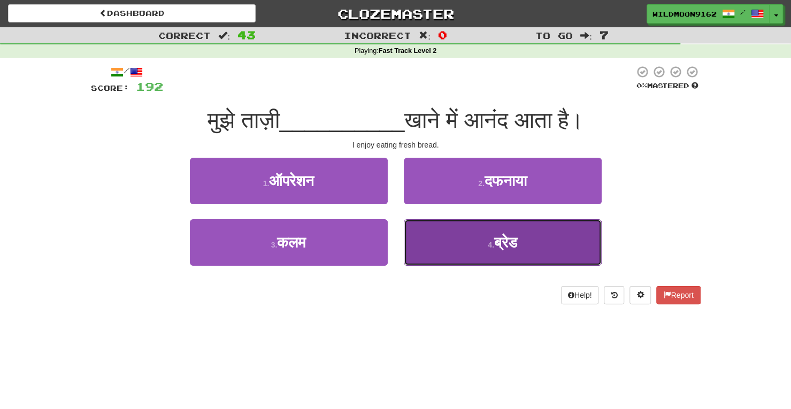
click at [497, 226] on button "4 . ब्रेड" at bounding box center [503, 242] width 198 height 47
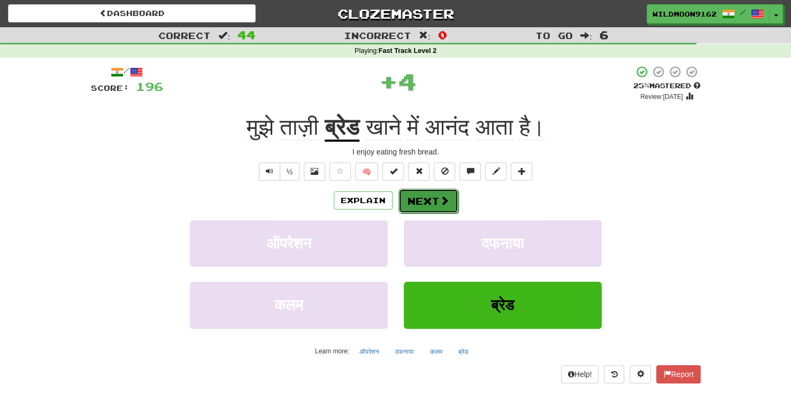
click at [439, 198] on span at bounding box center [444, 201] width 10 height 10
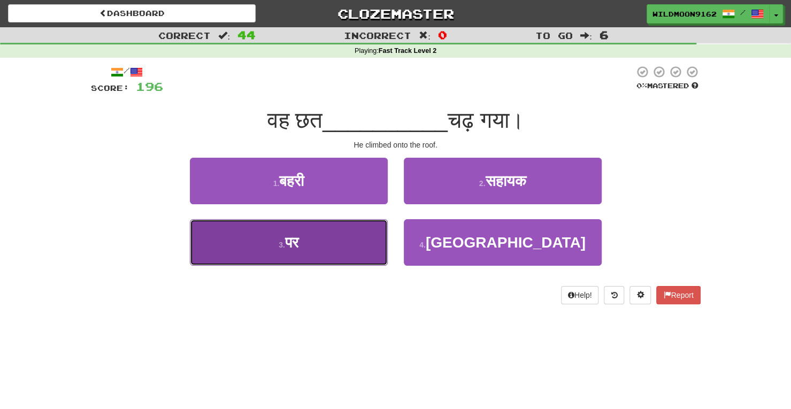
click at [334, 238] on button "3 . पर" at bounding box center [289, 242] width 198 height 47
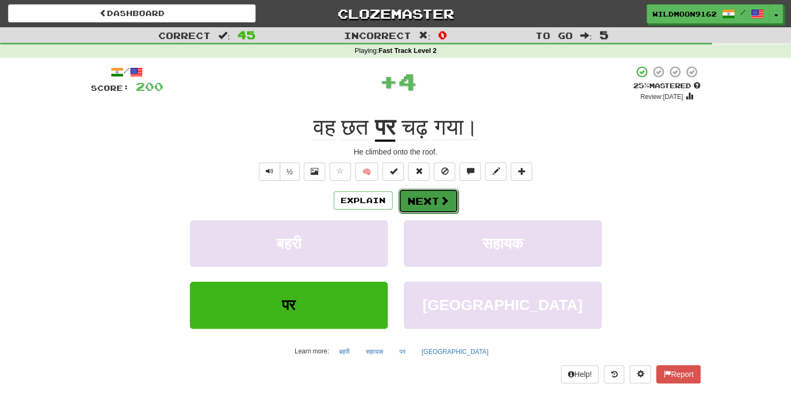
click at [424, 195] on button "Next" at bounding box center [428, 201] width 60 height 25
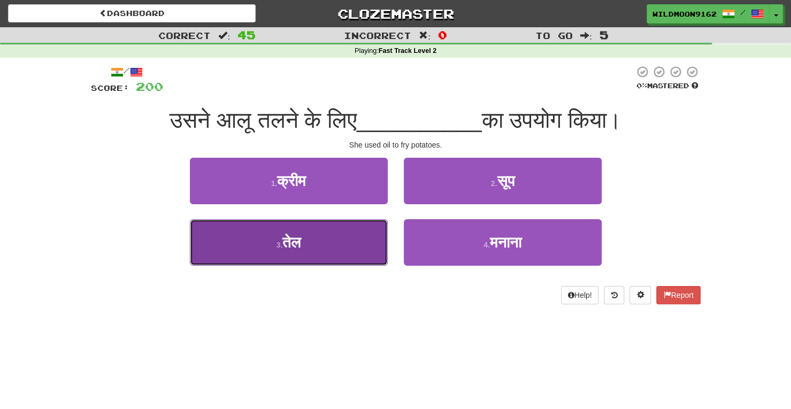
click at [330, 241] on button "3 . तेल" at bounding box center [289, 242] width 198 height 47
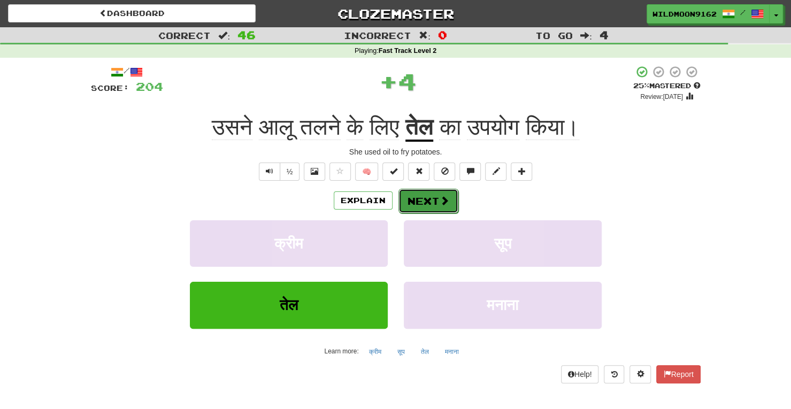
click at [439, 196] on span at bounding box center [444, 201] width 10 height 10
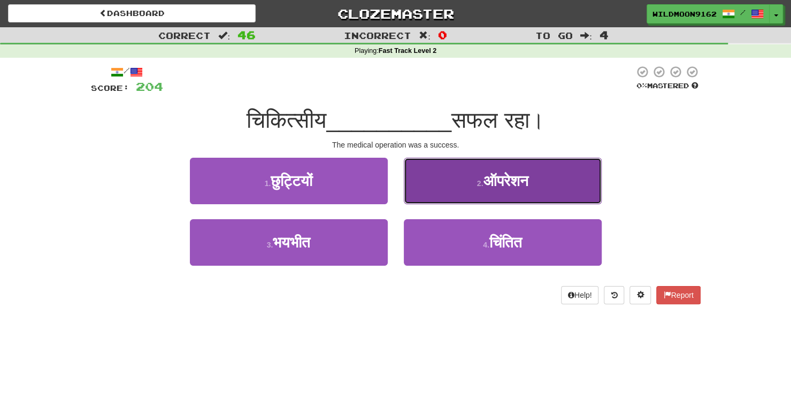
click at [543, 179] on button "2 . ऑपरेशन" at bounding box center [503, 181] width 198 height 47
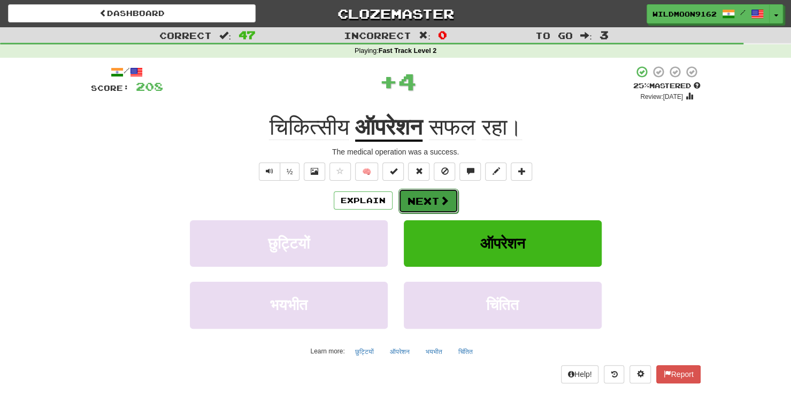
click at [423, 204] on button "Next" at bounding box center [428, 201] width 60 height 25
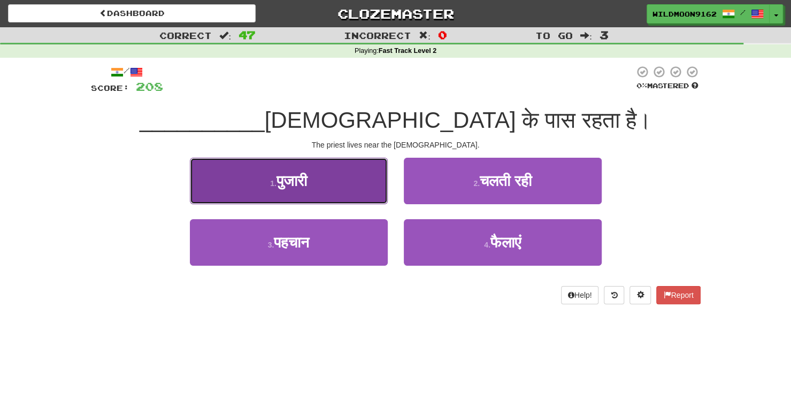
click at [345, 182] on button "1 . पुजारी" at bounding box center [289, 181] width 198 height 47
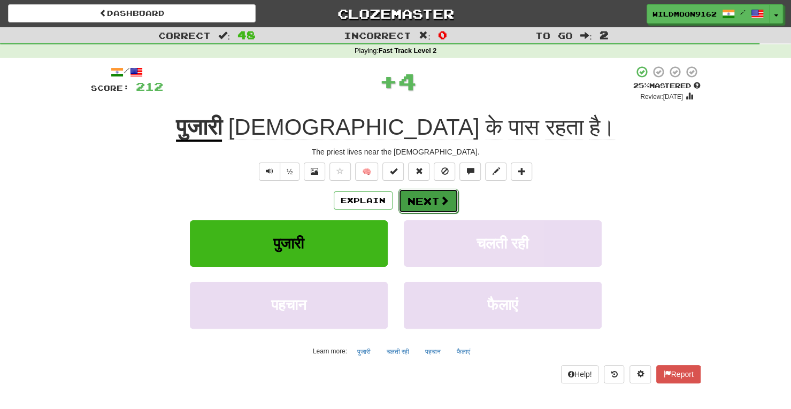
click at [437, 195] on button "Next" at bounding box center [428, 201] width 60 height 25
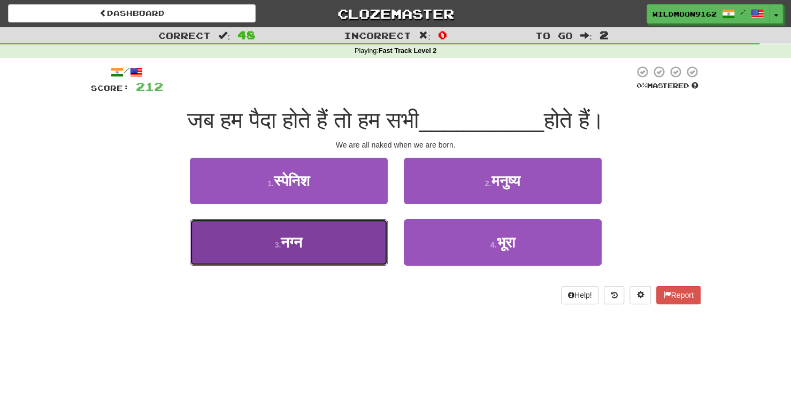
click at [342, 239] on button "3 . नग्न" at bounding box center [289, 242] width 198 height 47
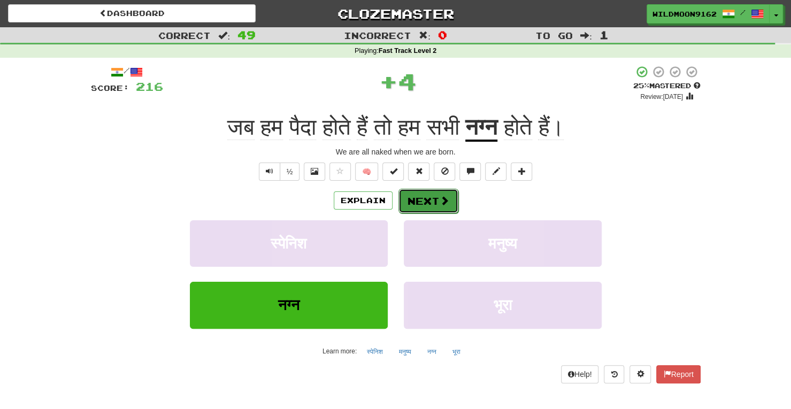
click at [428, 197] on button "Next" at bounding box center [428, 201] width 60 height 25
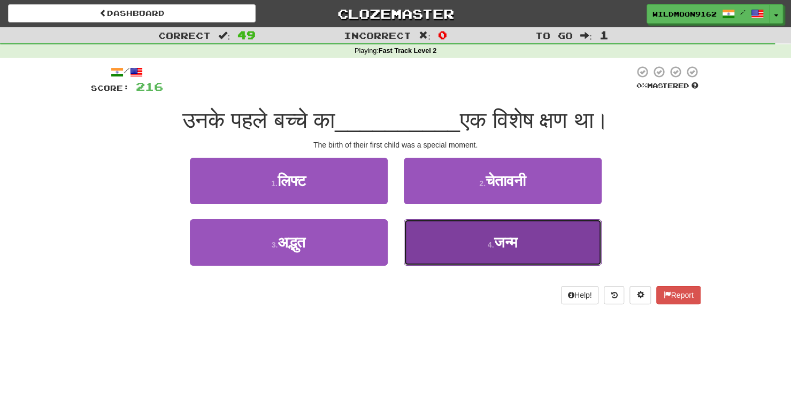
click at [493, 242] on span "जन्म" at bounding box center [505, 242] width 24 height 17
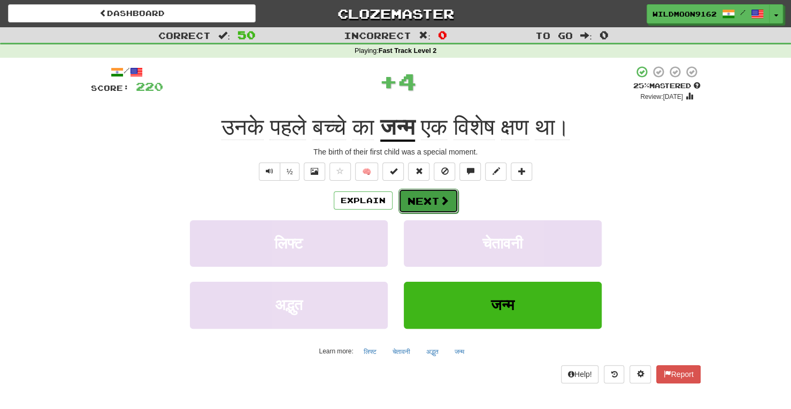
click at [441, 198] on span at bounding box center [444, 201] width 10 height 10
